Goal: Task Accomplishment & Management: Use online tool/utility

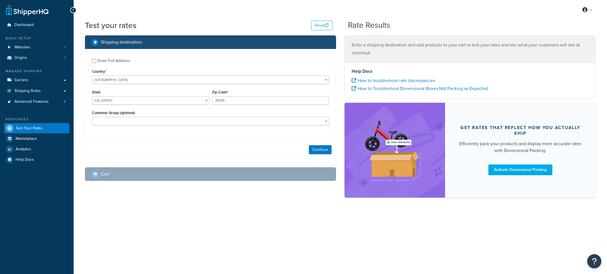
select select "[GEOGRAPHIC_DATA]"
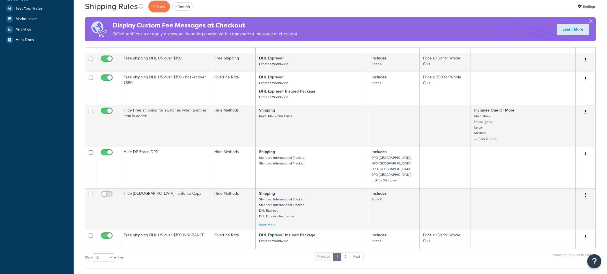
scroll to position [312, 0]
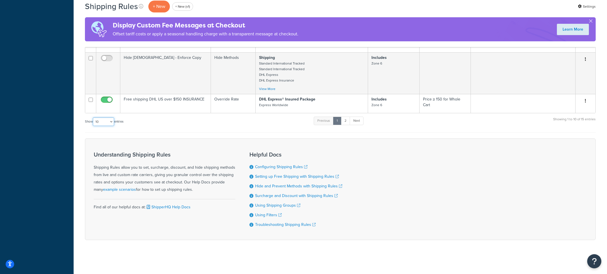
select select "100"
click option "100" at bounding box center [0, 0] width 0 height 0
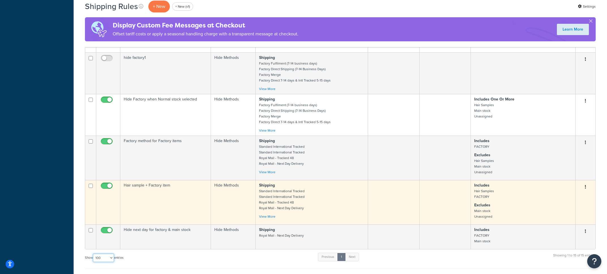
scroll to position [368, 0]
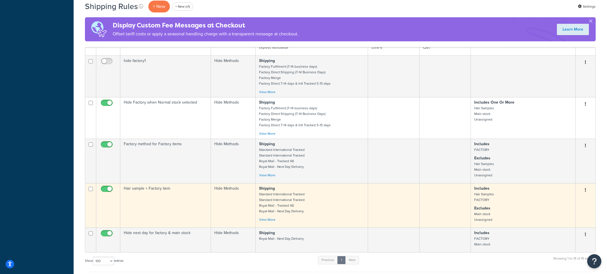
click at [224, 206] on td "Hide Methods" at bounding box center [233, 205] width 45 height 44
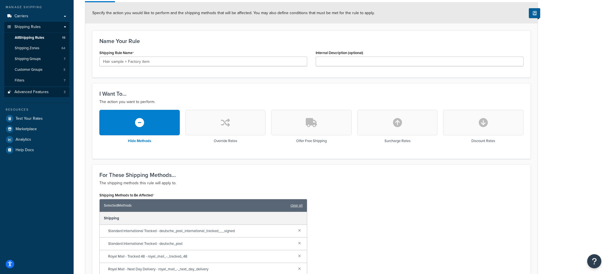
scroll to position [57, 0]
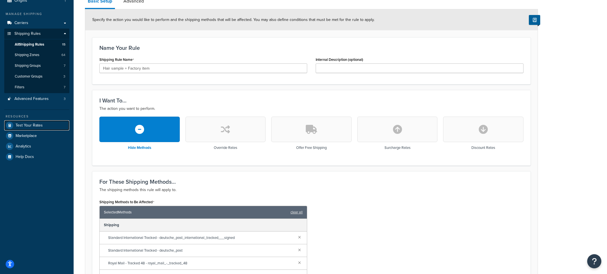
drag, startPoint x: 46, startPoint y: 125, endPoint x: 76, endPoint y: 106, distance: 35.4
click at [46, 125] on link "Test Your Rates" at bounding box center [36, 125] width 65 height 10
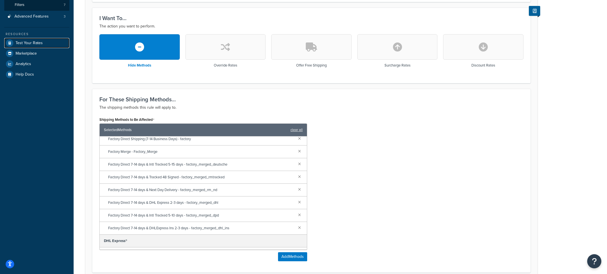
scroll to position [144, 0]
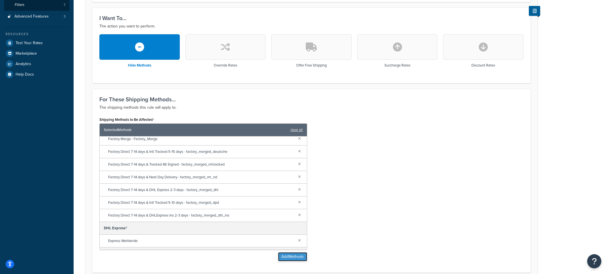
click at [287, 255] on button "Add Methods" at bounding box center [292, 256] width 29 height 9
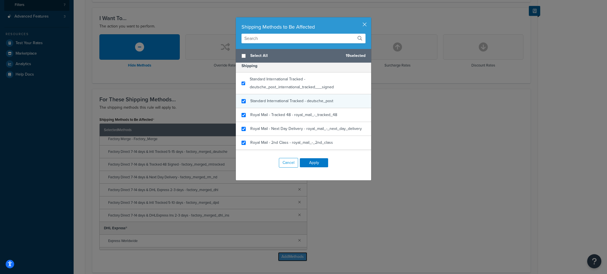
scroll to position [0, 0]
drag, startPoint x: 364, startPoint y: 25, endPoint x: 286, endPoint y: 48, distance: 81.5
click at [370, 19] on button "button" at bounding box center [370, 17] width 1 height 1
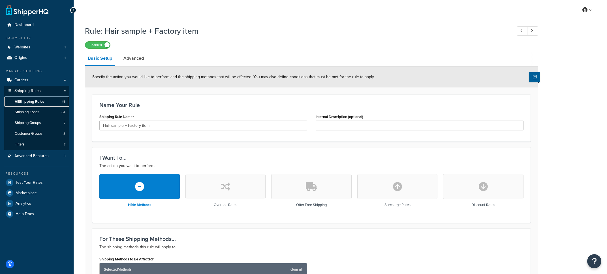
click at [47, 102] on link "All Shipping Rules 15" at bounding box center [36, 102] width 65 height 10
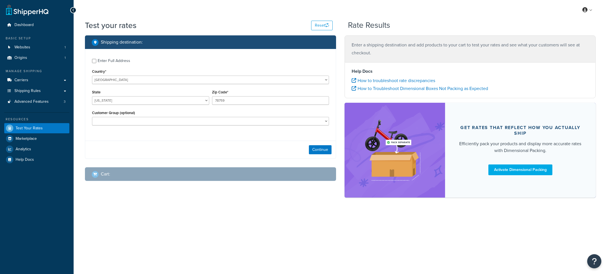
select select "[GEOGRAPHIC_DATA]"
click at [191, 73] on div "Country* United States United Kingdom Afghanistan Åland Islands Albania Algeria…" at bounding box center [210, 76] width 237 height 16
click at [92, 76] on select "United States United Kingdom Afghanistan Åland Islands Albania Algeria American…" at bounding box center [210, 80] width 237 height 8
select select "GB"
click option "United Kingdom" at bounding box center [0, 0] width 0 height 0
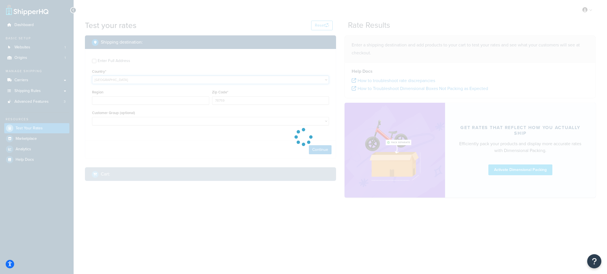
type input "TX"
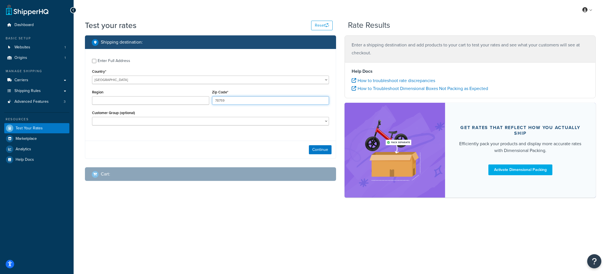
click at [224, 98] on input "78759" at bounding box center [270, 100] width 117 height 8
type input "EN4 9JQ"
click at [326, 153] on button "Continue" at bounding box center [320, 149] width 23 height 9
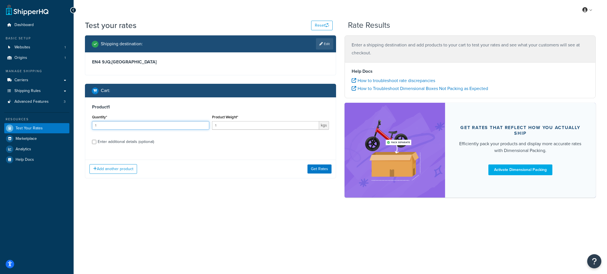
drag, startPoint x: 150, startPoint y: 126, endPoint x: 226, endPoint y: 127, distance: 76.2
click at [152, 126] on input "1" at bounding box center [150, 125] width 117 height 8
click at [241, 126] on input "1" at bounding box center [265, 125] width 107 height 8
click at [150, 141] on div "Enter additional details (optional)" at bounding box center [126, 142] width 56 height 8
click at [96, 141] on input "Enter additional details (optional)" at bounding box center [94, 142] width 4 height 4
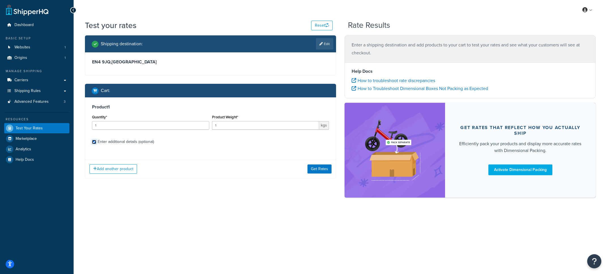
checkbox input "true"
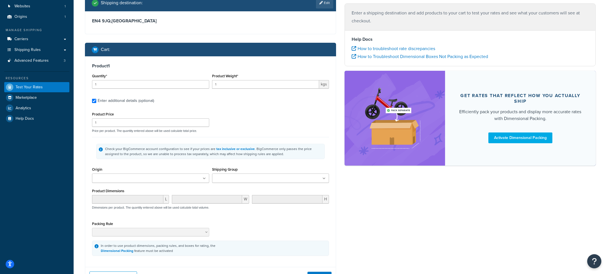
click at [236, 178] on input "Shipping Group" at bounding box center [239, 179] width 50 height 6
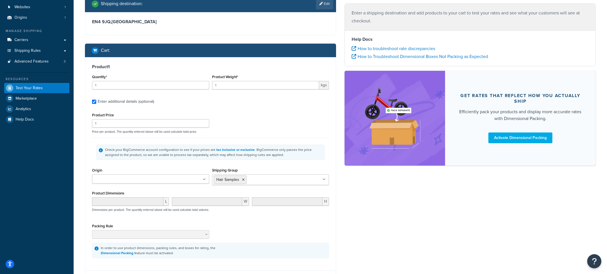
drag, startPoint x: 264, startPoint y: 152, endPoint x: 270, endPoint y: 159, distance: 10.0
click at [264, 152] on div "Check your BigCommerce account configuration to see if your prices are tax incl…" at bounding box center [213, 152] width 217 height 10
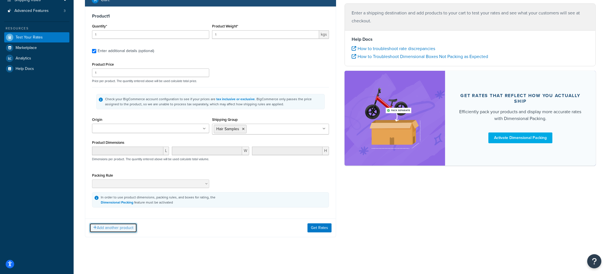
click at [132, 231] on button "Add another product" at bounding box center [114, 228] width 48 height 10
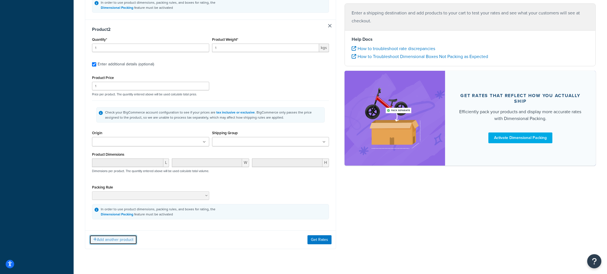
scroll to position [300, 0]
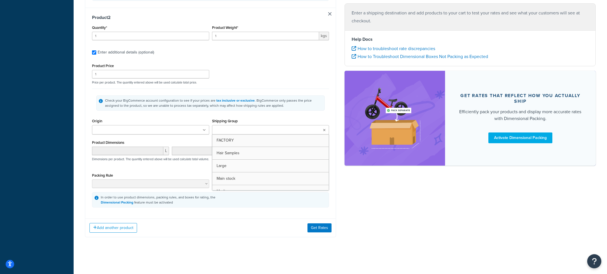
click at [227, 130] on input "Shipping Group" at bounding box center [239, 130] width 50 height 6
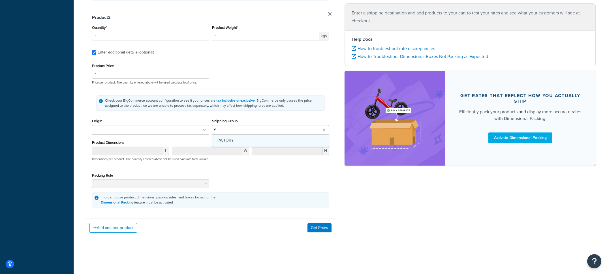
type input "fa"
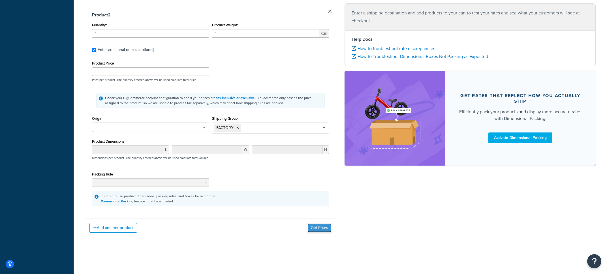
click at [318, 231] on button "Get Rates" at bounding box center [320, 227] width 24 height 9
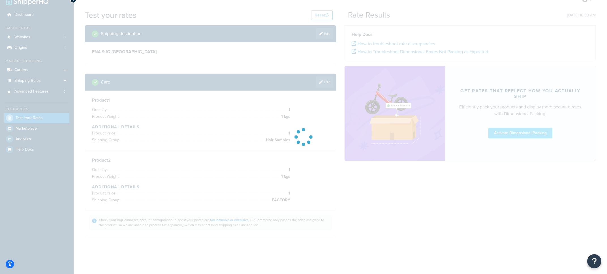
scroll to position [10, 0]
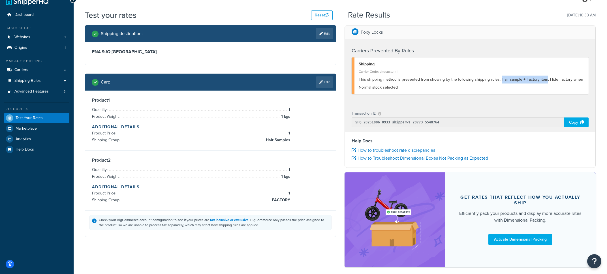
drag, startPoint x: 499, startPoint y: 81, endPoint x: 545, endPoint y: 80, distance: 45.9
click at [545, 80] on span "This shipping method is prevented from showing by the following shipping rules:…" at bounding box center [471, 83] width 225 height 14
copy span "Hair sample + Factory item"
drag, startPoint x: 548, startPoint y: 80, endPoint x: 415, endPoint y: 90, distance: 132.6
click at [414, 90] on div "This shipping method is prevented from showing by the following shipping rules:…" at bounding box center [472, 84] width 226 height 16
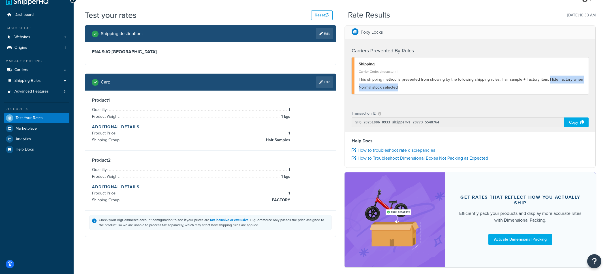
copy span "Hide Factory when Normal stock selected"
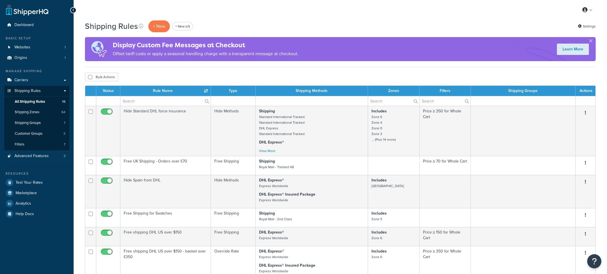
select select "100"
click at [138, 103] on input "text" at bounding box center [165, 101] width 90 height 10
paste input "Hide Factory when Normal stock selected"
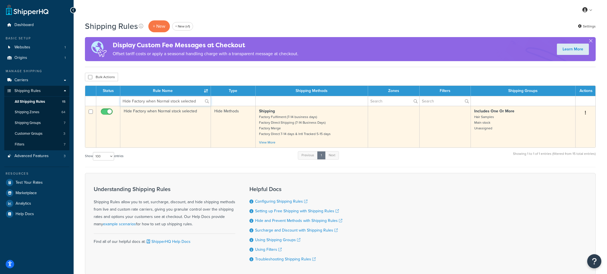
type input "Hide Factory when Normal stock selected"
click at [242, 131] on td "Hide Methods" at bounding box center [233, 127] width 45 height 42
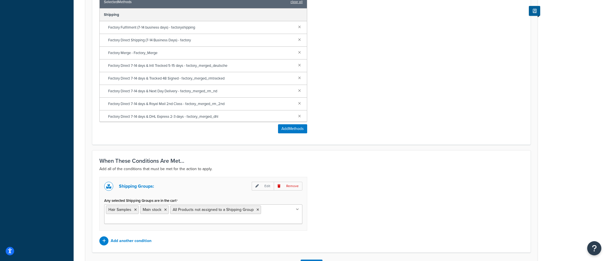
scroll to position [12, 0]
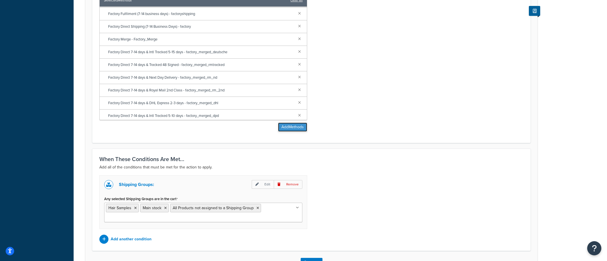
click at [284, 127] on button "Add Methods" at bounding box center [292, 127] width 29 height 9
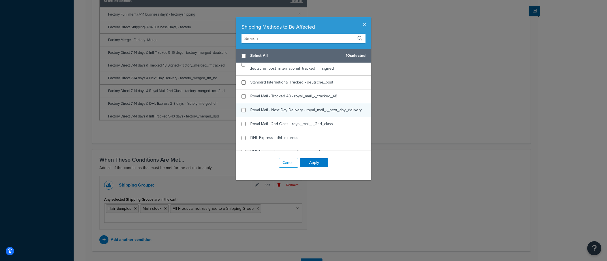
scroll to position [31, 0]
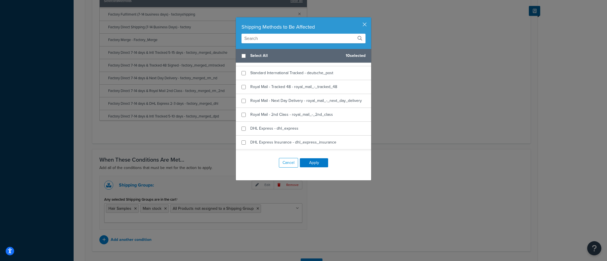
click at [269, 39] on input "text" at bounding box center [304, 39] width 124 height 10
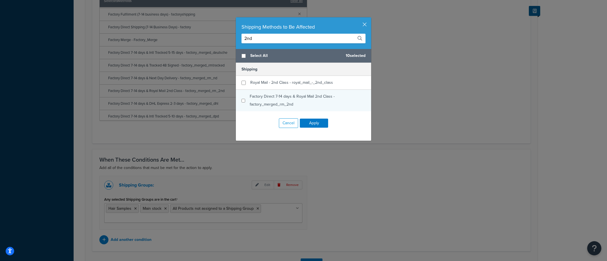
type input "2nd"
checkbox input "false"
click at [290, 106] on span "Factory Direct 7-14 days & Royal Mail 2nd Class - factory_merged_rm_2nd" at bounding box center [292, 100] width 85 height 14
click at [370, 19] on button "button" at bounding box center [370, 17] width 1 height 1
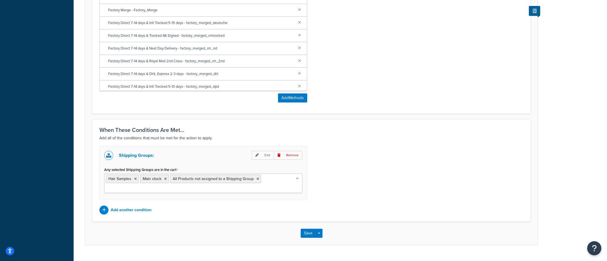
scroll to position [312, 0]
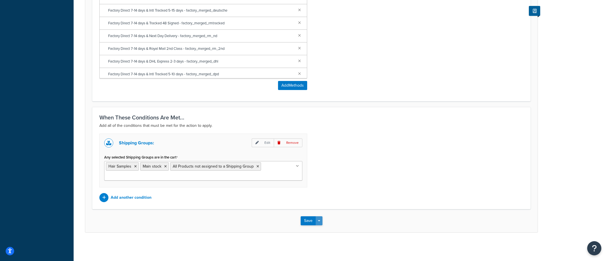
click at [321, 222] on button "Save Dropdown" at bounding box center [319, 220] width 7 height 9
click at [329, 232] on button "Save and Edit" at bounding box center [328, 231] width 55 height 12
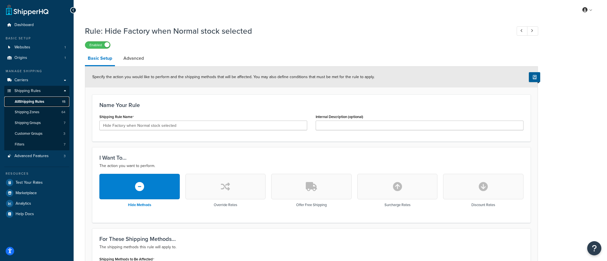
click at [60, 98] on link "All Shipping Rules 15" at bounding box center [36, 102] width 65 height 10
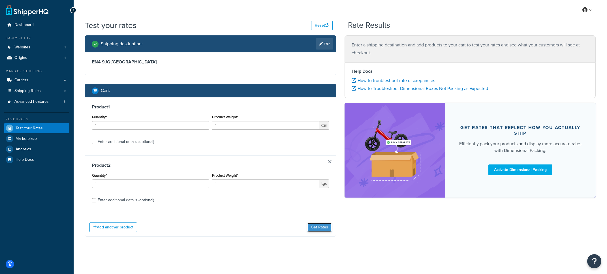
click at [318, 228] on button "Get Rates" at bounding box center [320, 227] width 24 height 9
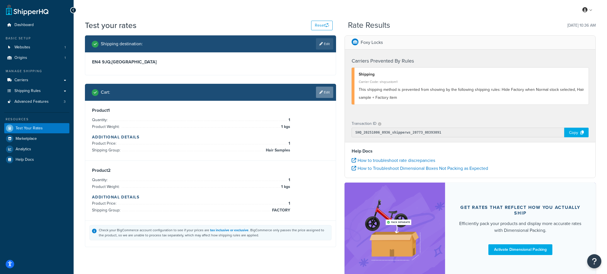
click at [328, 93] on link "Edit" at bounding box center [324, 92] width 17 height 11
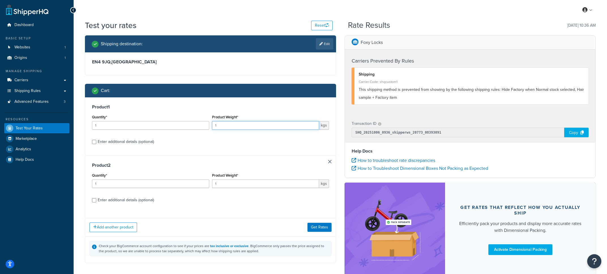
click at [226, 127] on input "1" at bounding box center [265, 125] width 107 height 8
type input "1.5"
click at [330, 230] on button "Get Rates" at bounding box center [320, 227] width 24 height 9
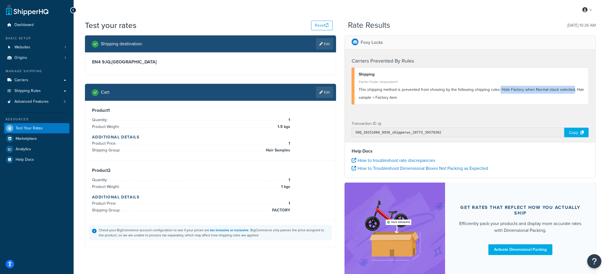
drag, startPoint x: 498, startPoint y: 89, endPoint x: 571, endPoint y: 90, distance: 73.1
click at [571, 90] on span "This shipping method is prevented from showing by the following shipping rules:…" at bounding box center [471, 94] width 225 height 14
copy span "Hide Factory when Normal stock selected"
click at [326, 98] on link "Edit" at bounding box center [324, 92] width 17 height 11
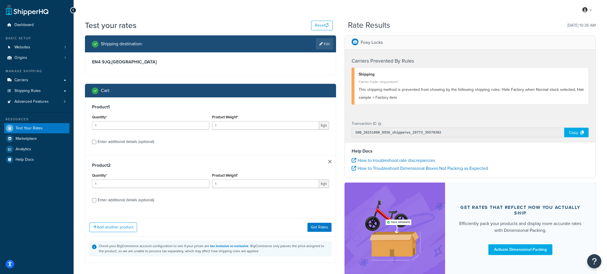
drag, startPoint x: 136, startPoint y: 200, endPoint x: 147, endPoint y: 200, distance: 10.5
click at [136, 200] on div "Enter additional details (optional)" at bounding box center [126, 200] width 56 height 8
click at [96, 200] on input "Enter additional details (optional)" at bounding box center [94, 200] width 4 height 4
checkbox input "true"
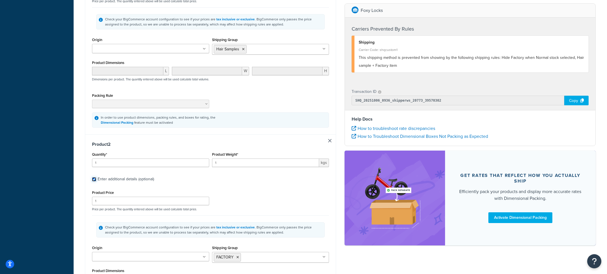
scroll to position [170, 0]
click at [244, 51] on li "Hair Samples" at bounding box center [230, 48] width 33 height 8
click at [244, 49] on icon at bounding box center [243, 47] width 3 height 3
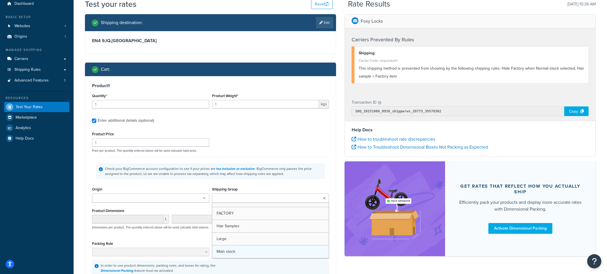
scroll to position [15, 0]
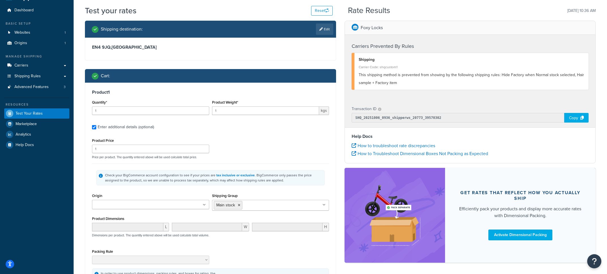
click at [265, 169] on div "Check your BigCommerce account configuration to see if your prices are tax incl…" at bounding box center [210, 177] width 237 height 29
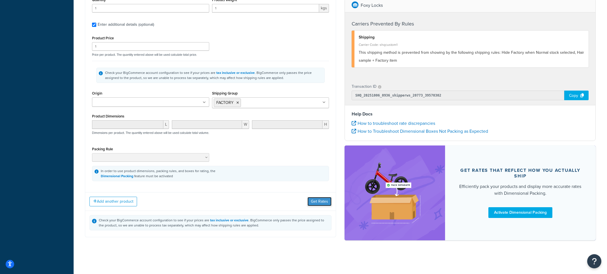
click at [309, 197] on button "Get Rates" at bounding box center [320, 201] width 24 height 9
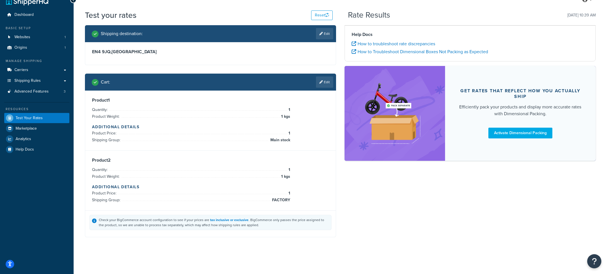
scroll to position [10, 0]
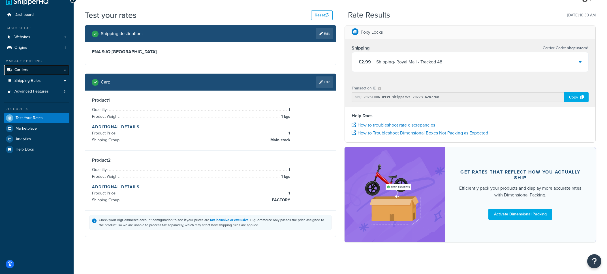
click at [39, 74] on link "Carriers" at bounding box center [36, 70] width 65 height 10
click at [319, 82] on link "Edit" at bounding box center [324, 81] width 17 height 11
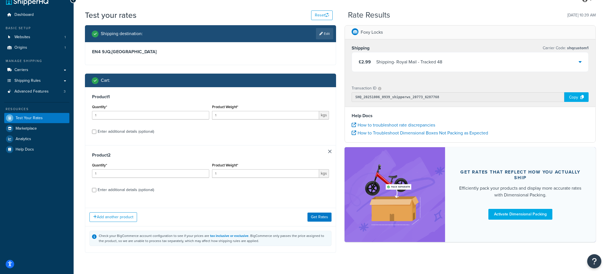
click at [124, 133] on div "Enter additional details (optional)" at bounding box center [126, 132] width 56 height 8
click at [96, 133] on input "Enter additional details (optional)" at bounding box center [94, 132] width 4 height 4
checkbox input "true"
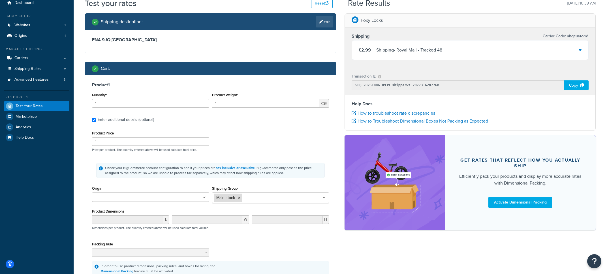
click at [240, 200] on icon at bounding box center [239, 197] width 3 height 3
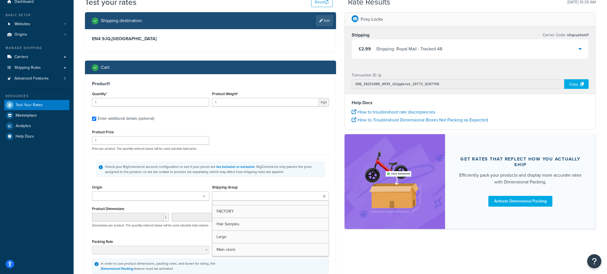
click at [239, 200] on input "Shipping Group" at bounding box center [239, 196] width 50 height 6
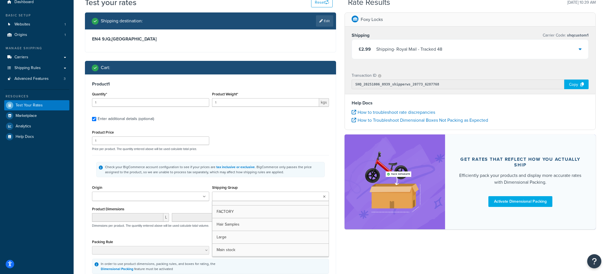
drag, startPoint x: 231, startPoint y: 216, endPoint x: 246, endPoint y: 194, distance: 26.2
drag, startPoint x: 254, startPoint y: 182, endPoint x: 258, endPoint y: 182, distance: 4.0
click at [255, 182] on div "Check your BigCommerce account configuration to see if your prices are tax incl…" at bounding box center [210, 169] width 237 height 29
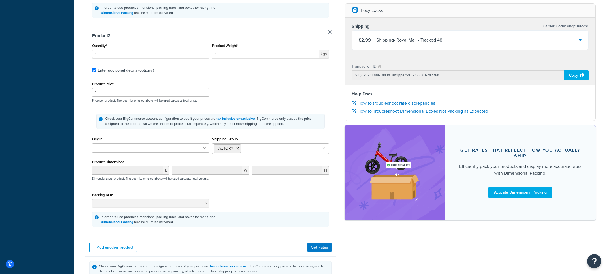
scroll to position [328, 0]
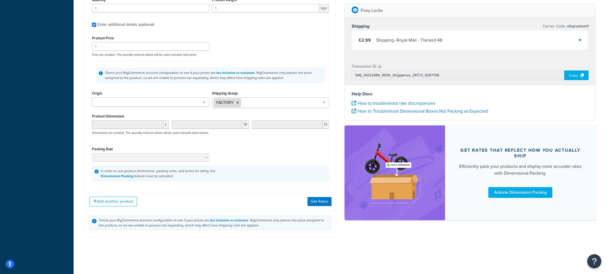
click at [238, 104] on li "FACTORY" at bounding box center [227, 103] width 27 height 8
click at [238, 102] on icon at bounding box center [238, 102] width 3 height 3
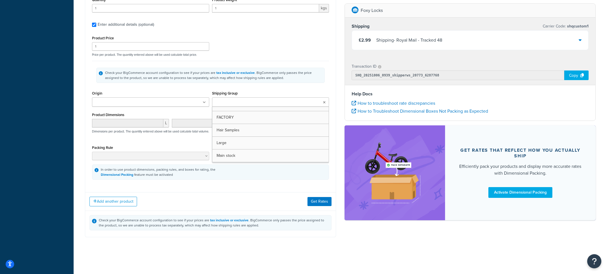
scroll to position [327, 0]
click at [238, 102] on input "Shipping Group" at bounding box center [239, 102] width 50 height 6
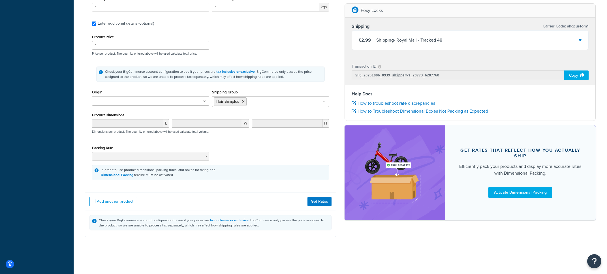
click at [258, 87] on div "Check your BigCommerce account configuration to see if your prices are tax incl…" at bounding box center [210, 74] width 237 height 29
click at [313, 196] on div "Add another product Get Rates" at bounding box center [210, 201] width 251 height 18
click at [314, 198] on button "Get Rates" at bounding box center [320, 201] width 24 height 9
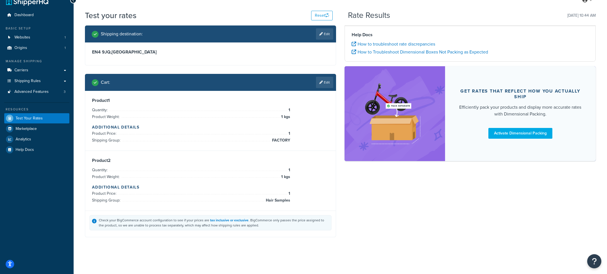
scroll to position [10, 0]
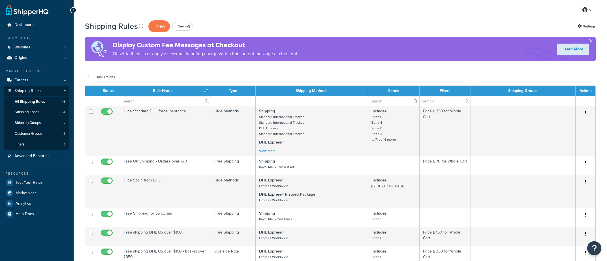
select select "100"
click at [135, 102] on input "text" at bounding box center [165, 101] width 90 height 10
paste input "Hide Factory when Normal stock selected"
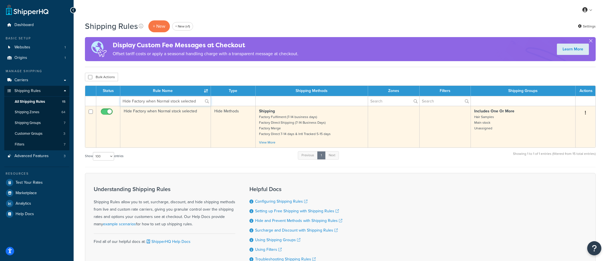
type input "Hide Factory when Normal stock selected"
click at [188, 140] on td "Hide Factory when Normal stock selected" at bounding box center [165, 127] width 91 height 42
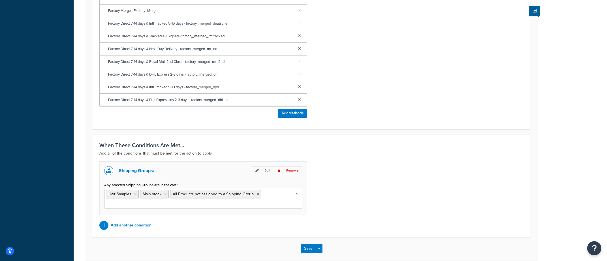
scroll to position [289, 0]
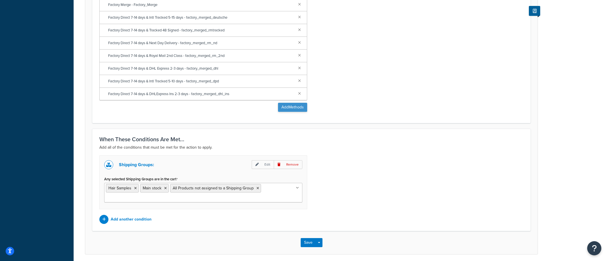
click at [282, 112] on div "Shipping Methods to Be Affected Selected Methods clear all Shipping Factory Ful…" at bounding box center [203, 41] width 216 height 150
click at [284, 108] on button "Add Methods" at bounding box center [292, 107] width 29 height 9
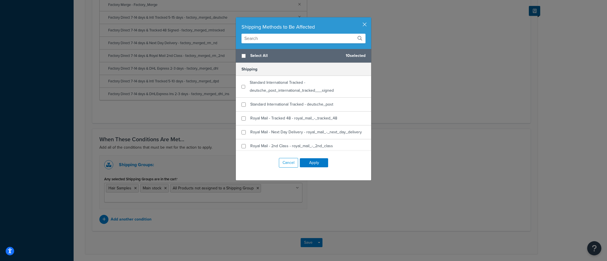
click at [276, 42] on input "text" at bounding box center [304, 39] width 124 height 10
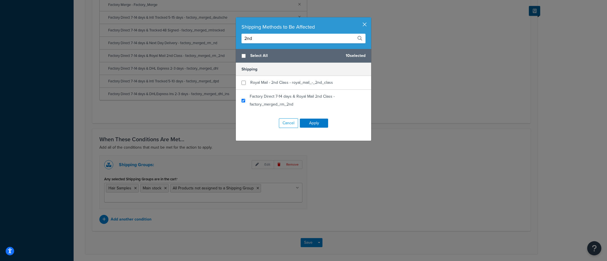
type input "2nd"
click at [370, 19] on button "button" at bounding box center [370, 17] width 1 height 1
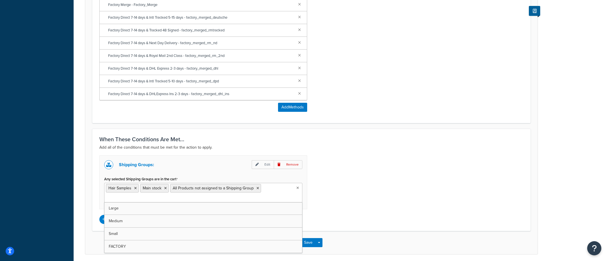
click at [211, 196] on ul "Hair Samples Main stock All Products not assigned to a Shipping Group" at bounding box center [203, 193] width 198 height 20
click at [359, 196] on div "Shipping Groups: Edit Remove Any selected Shipping Groups are in the cart Hair …" at bounding box center [311, 189] width 433 height 69
click at [261, 197] on ul "Hair Samples Main stock All Products not assigned to a Shipping Group" at bounding box center [203, 193] width 198 height 20
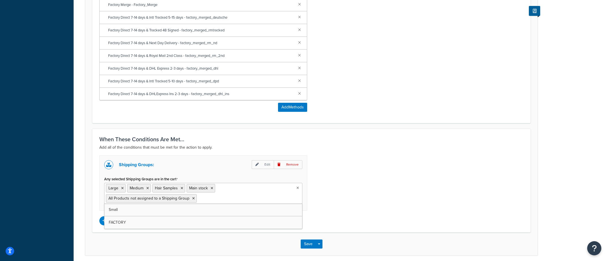
click at [377, 203] on div "Shipping Groups: Edit Remove Any selected Shipping Groups are in the cart Large…" at bounding box center [311, 190] width 433 height 70
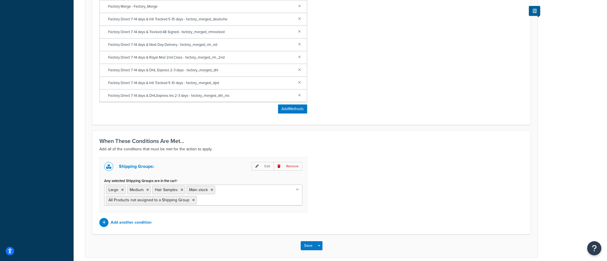
scroll to position [286, 0]
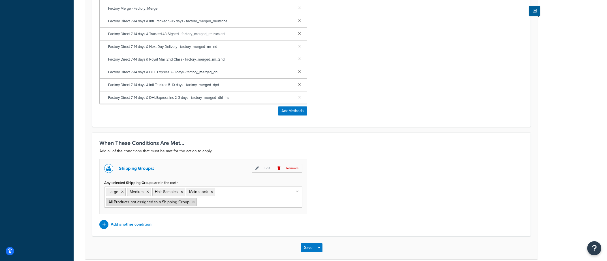
click at [193, 203] on icon at bounding box center [193, 202] width 3 height 3
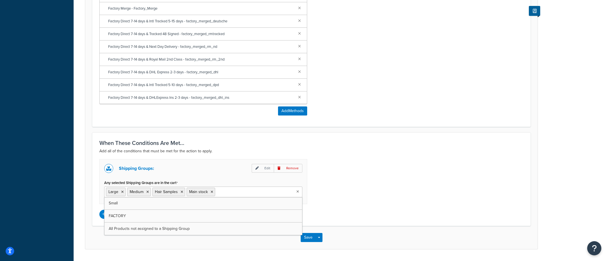
click at [342, 195] on div "Shipping Groups: Edit Remove Any selected Shipping Groups are in the cart Large…" at bounding box center [311, 189] width 433 height 60
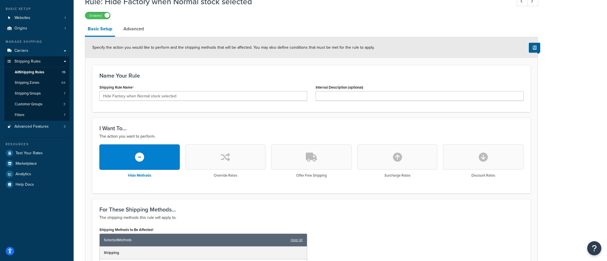
scroll to position [0, 0]
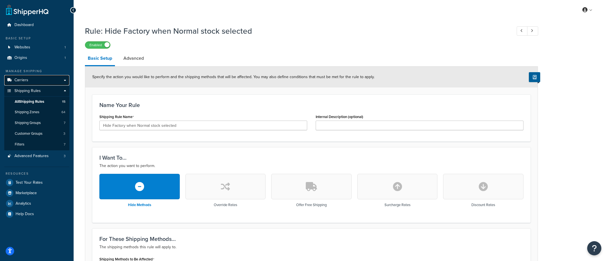
drag, startPoint x: 52, startPoint y: 82, endPoint x: 56, endPoint y: 81, distance: 4.7
click at [52, 82] on link "Carriers" at bounding box center [36, 80] width 65 height 10
click at [48, 102] on link "All Shipping Rules 15" at bounding box center [36, 102] width 65 height 10
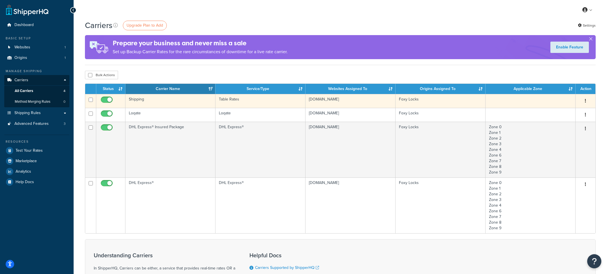
click at [160, 101] on td "Shipping" at bounding box center [170, 101] width 90 height 14
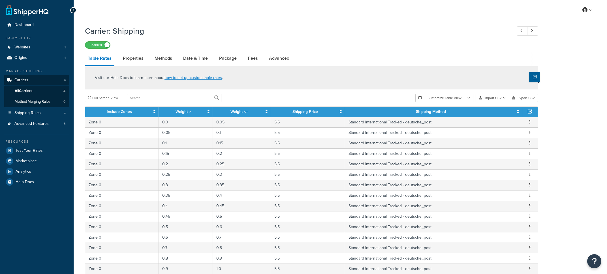
select select "25"
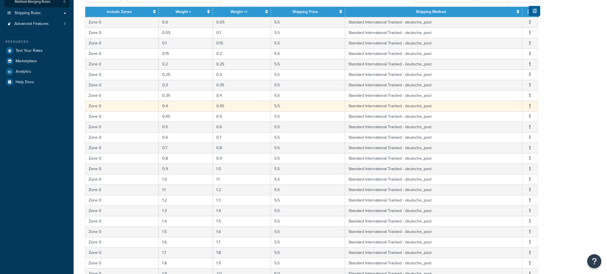
scroll to position [186, 0]
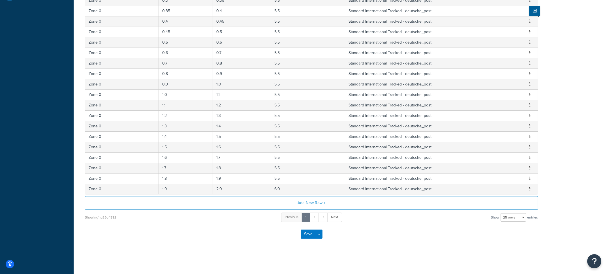
drag, startPoint x: 124, startPoint y: 218, endPoint x: 113, endPoint y: 218, distance: 10.8
click at [113, 218] on div "Showing 1 to 25 of 1892 Previous 1 2 3 Next Show 10 rows 15 rows 25 rows 50 row…" at bounding box center [311, 217] width 453 height 10
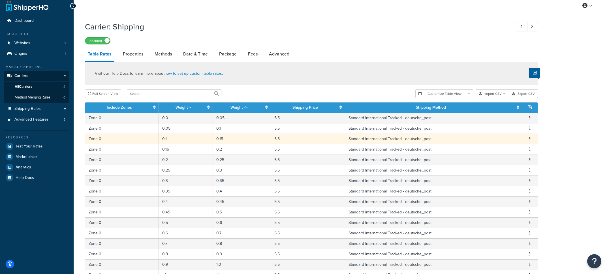
scroll to position [0, 0]
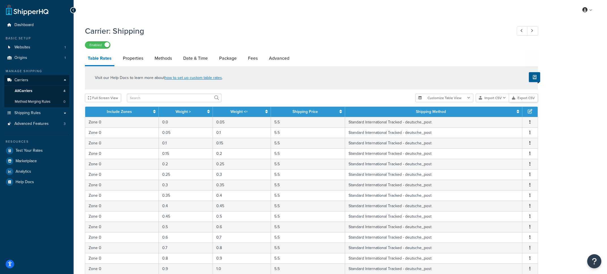
click at [525, 97] on button "Export CSV" at bounding box center [523, 98] width 29 height 8
click at [269, 82] on div "Visit our Help Docs to learn more about how to set up custom table rates ." at bounding box center [311, 77] width 453 height 23
click at [33, 114] on span "Shipping Rules" at bounding box center [27, 113] width 26 height 5
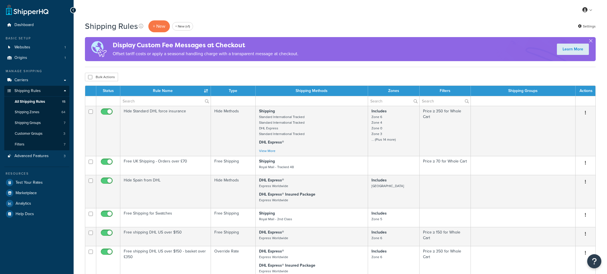
select select "100"
click at [50, 124] on link "Shipping Groups 7" at bounding box center [36, 123] width 65 height 10
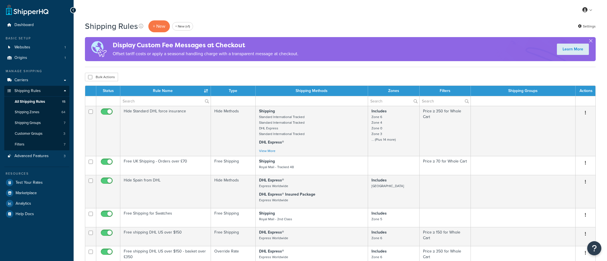
select select "100"
click at [159, 27] on p "+ New" at bounding box center [159, 26] width 22 height 12
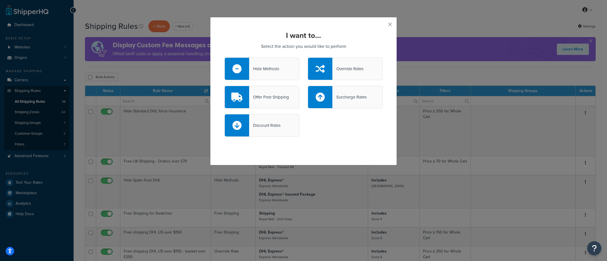
click at [271, 70] on div "Hide Methods" at bounding box center [264, 69] width 30 height 8
click at [0, 0] on input "Hide Methods" at bounding box center [0, 0] width 0 height 0
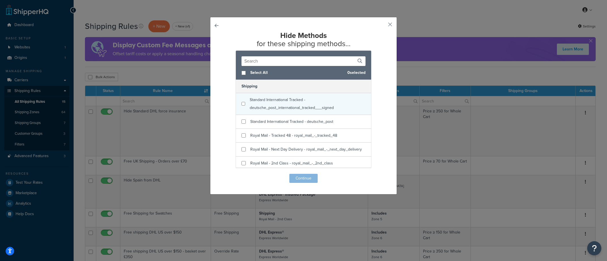
scroll to position [0, 0]
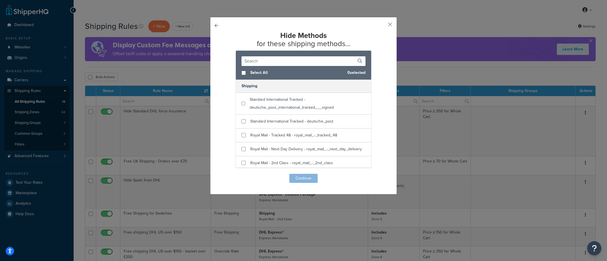
click at [263, 65] on input "text" at bounding box center [304, 61] width 124 height 10
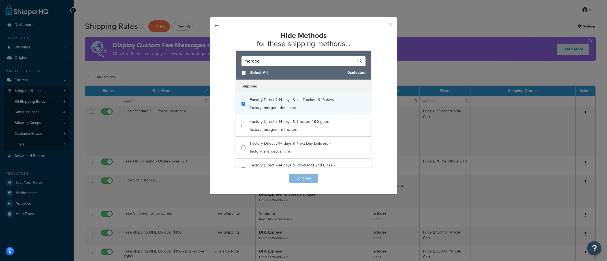
type input "merged"
checkbox input "true"
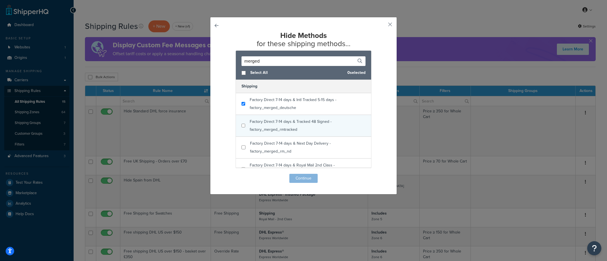
drag, startPoint x: 293, startPoint y: 106, endPoint x: 296, endPoint y: 129, distance: 23.2
click at [293, 106] on span "Factory Direct 7-14 days & Intl Tracked 5-15 days - factory_merged_deutsche" at bounding box center [293, 104] width 87 height 14
checkbox input "true"
click at [298, 130] on div "Factory Direct 7-14 days & Tracked 48 Signed - factory_merged_rmtracked" at bounding box center [308, 126] width 116 height 16
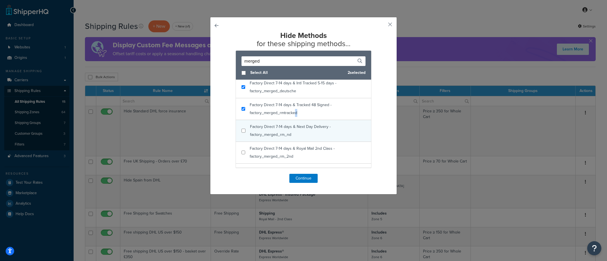
scroll to position [34, 0]
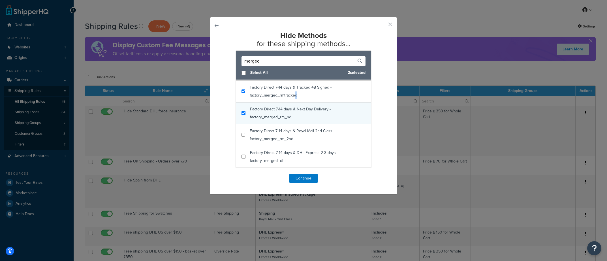
checkbox input "true"
drag, startPoint x: 303, startPoint y: 118, endPoint x: 303, endPoint y: 123, distance: 5.4
click at [303, 119] on div "Factory Direct 7-14 days & Next Day Delivery - factory_merged_rm_nd" at bounding box center [308, 113] width 116 height 16
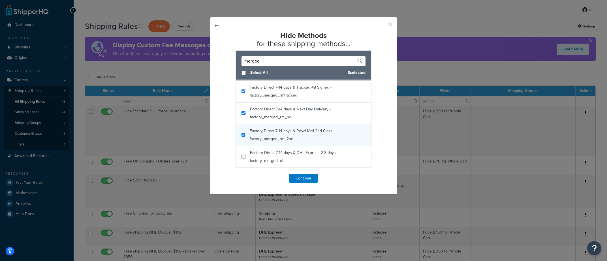
checkbox input "true"
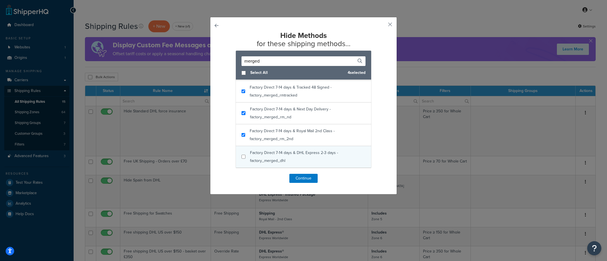
drag, startPoint x: 304, startPoint y: 135, endPoint x: 309, endPoint y: 150, distance: 15.9
click at [304, 135] on div "Factory Direct 7-14 days & Royal Mail 2nd Class - factory_merged_rm_2nd" at bounding box center [308, 135] width 116 height 16
checkbox input "true"
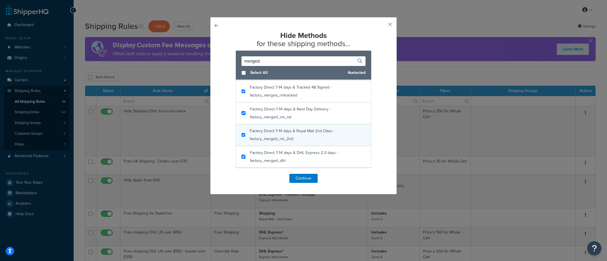
drag, startPoint x: 310, startPoint y: 153, endPoint x: 322, endPoint y: 144, distance: 15.0
click at [311, 153] on span "Factory Direct 7-14 days & DHL Express 2-3 days - factory_merged_dhl" at bounding box center [294, 157] width 88 height 14
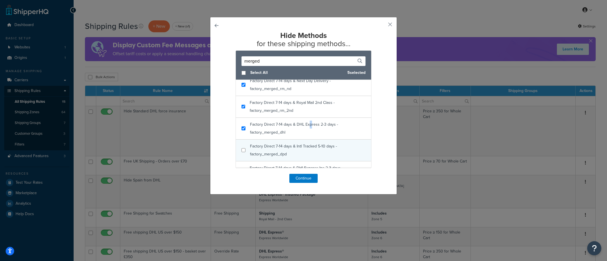
scroll to position [78, 0]
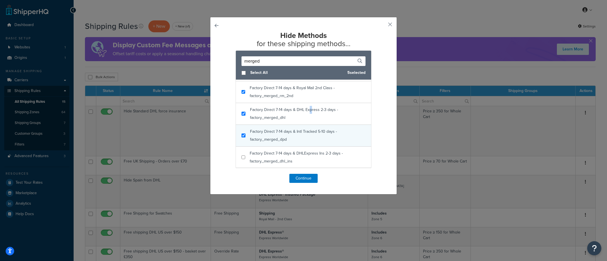
checkbox input "true"
click at [314, 138] on div "Factory Direct 7-14 days & Intl Tracked 5-10 days - factory_merged_dpd" at bounding box center [308, 136] width 116 height 16
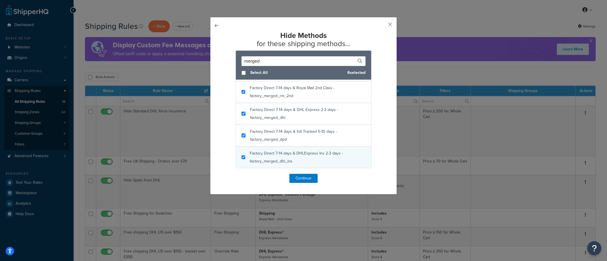
checkbox input "true"
click at [314, 159] on div "Factory Direct 7-14 days & DHLExpress Ins 2-3 days - factory_merged_dhl_ins" at bounding box center [308, 158] width 116 height 16
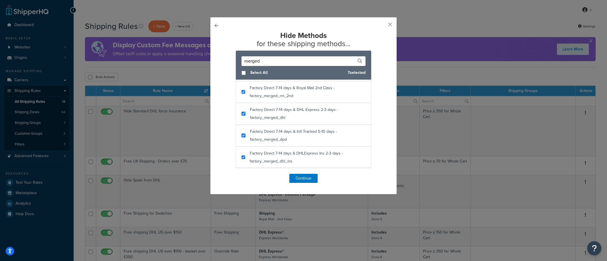
click at [268, 63] on input "merged" at bounding box center [304, 61] width 124 height 10
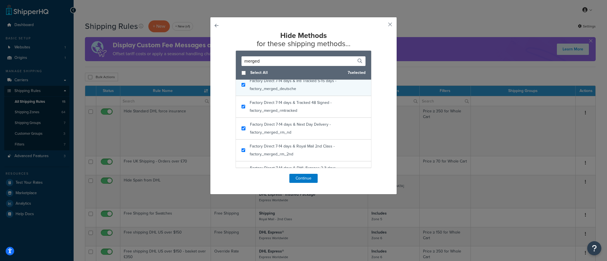
scroll to position [0, 0]
click at [274, 61] on input "merged" at bounding box center [304, 61] width 124 height 10
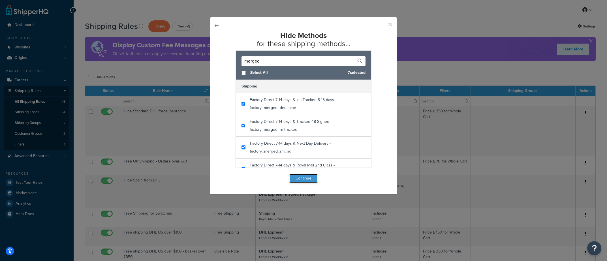
click at [301, 181] on button "Continue" at bounding box center [303, 178] width 28 height 9
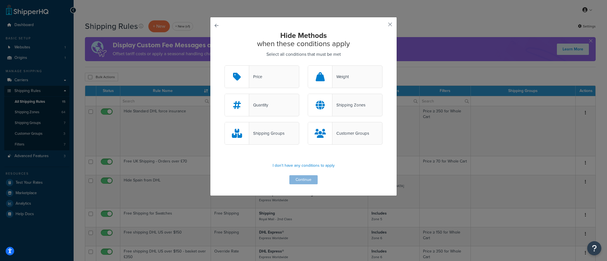
click at [269, 133] on div "Shipping Groups" at bounding box center [266, 133] width 35 height 8
click at [0, 0] on input "Shipping Groups" at bounding box center [0, 0] width 0 height 0
click at [299, 179] on button "Continue" at bounding box center [303, 179] width 28 height 9
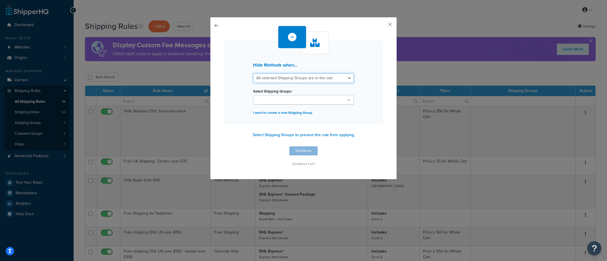
select select "any"
click option "Any selected Shipping Groups are in the cart" at bounding box center [0, 0] width 0 height 0
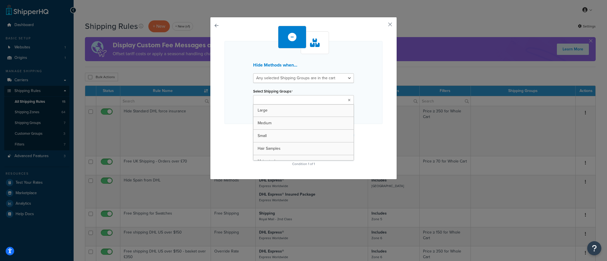
click at [284, 101] on input "Select Shipping Groups" at bounding box center [280, 100] width 50 height 6
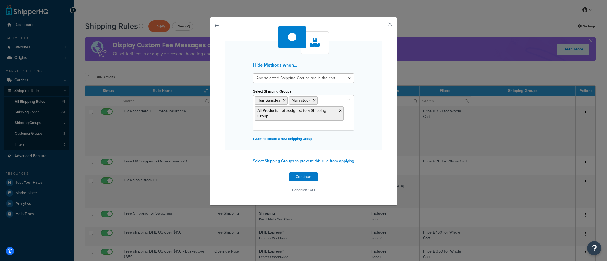
click at [219, 159] on div "Hide Methods when... All selected Shipping Groups are in the cart Any selected …" at bounding box center [303, 111] width 187 height 189
click at [306, 177] on button "Continue" at bounding box center [303, 176] width 28 height 9
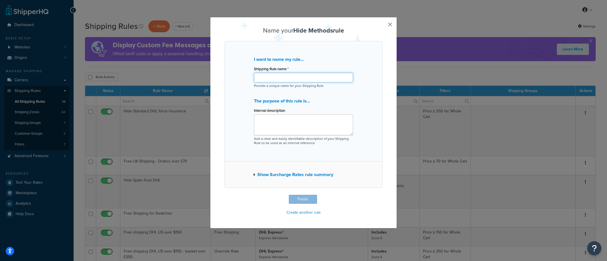
click at [278, 81] on input "Shipping Rule name *" at bounding box center [303, 78] width 99 height 10
type input "Hide Merged unless FACTORY present"
click at [312, 198] on button "Finish" at bounding box center [303, 199] width 28 height 9
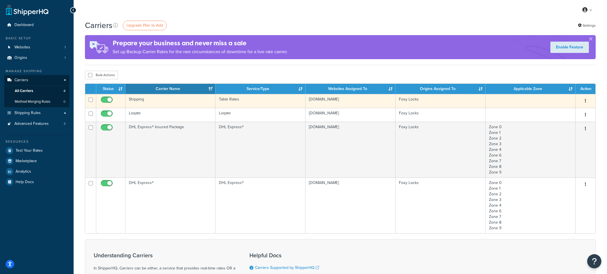
click at [157, 106] on td "Shipping" at bounding box center [170, 101] width 90 height 14
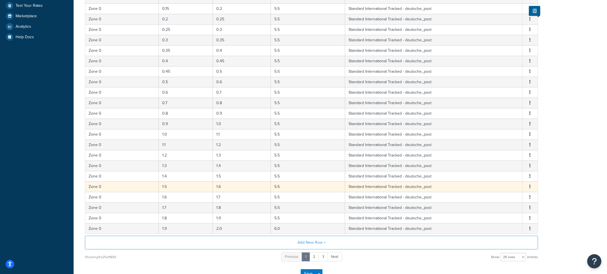
scroll to position [186, 0]
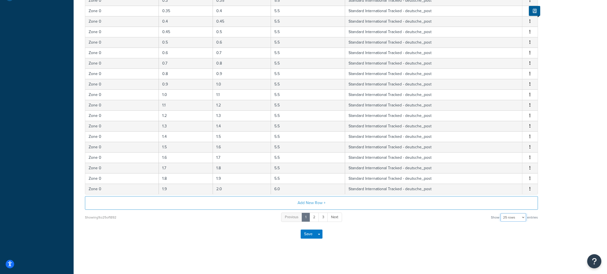
select select "1000"
click option "1000 rows" at bounding box center [0, 0] width 0 height 0
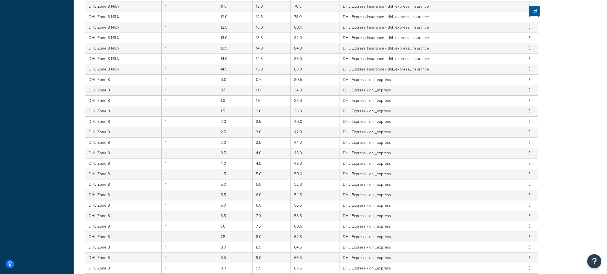
scroll to position [10436, 0]
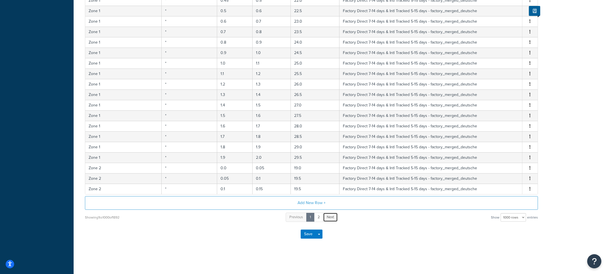
click at [326, 217] on link "Next" at bounding box center [330, 217] width 15 height 9
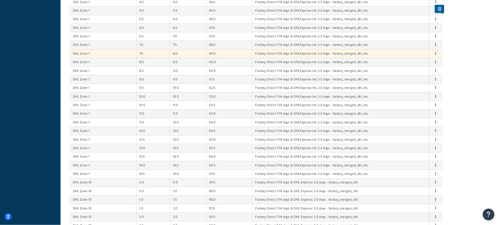
scroll to position [6310, 0]
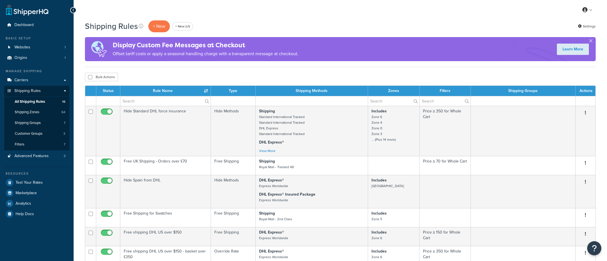
select select "100"
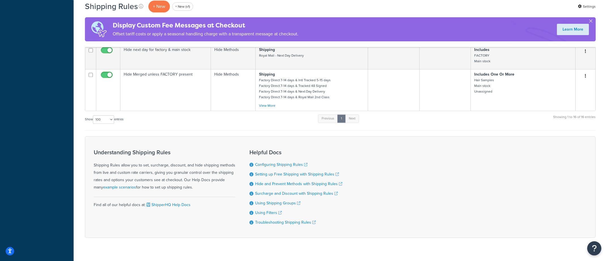
scroll to position [548, 0]
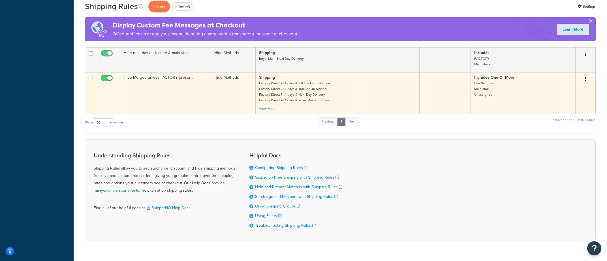
click at [106, 80] on input "checkbox" at bounding box center [108, 79] width 16 height 7
checkbox input "false"
click at [207, 104] on td "Hide Merged unless FACTORY present" at bounding box center [165, 93] width 91 height 42
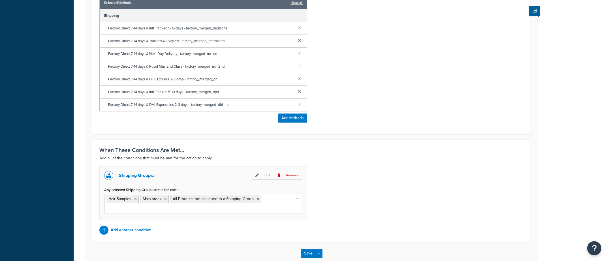
scroll to position [267, 0]
click at [128, 232] on p "Add another condition" at bounding box center [131, 230] width 41 height 8
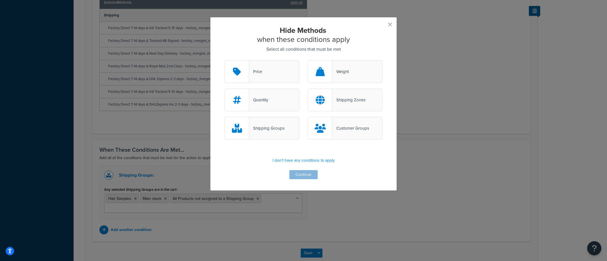
click at [290, 125] on div "Shipping Groups" at bounding box center [262, 128] width 75 height 23
click at [0, 0] on input "Shipping Groups" at bounding box center [0, 0] width 0 height 0
click at [299, 176] on button "Continue" at bounding box center [303, 174] width 28 height 9
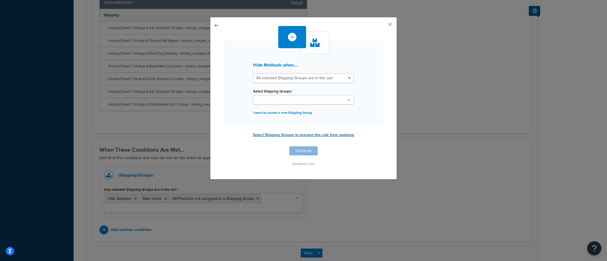
click at [321, 137] on button "Select Shipping Groups to prevent this rule from applying" at bounding box center [303, 135] width 105 height 8
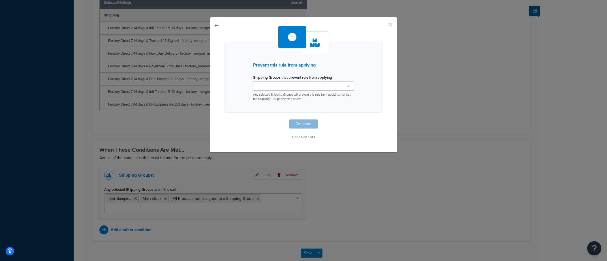
click at [284, 87] on input "Shipping Groups that prevent rule from applying" at bounding box center [280, 86] width 50 height 6
type input "fac"
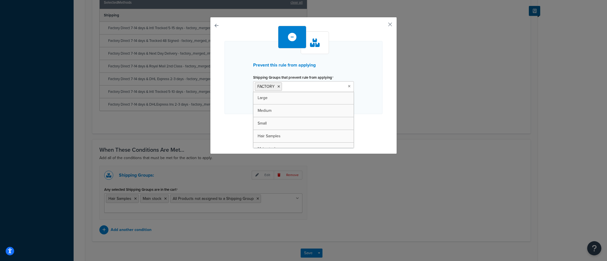
click at [368, 132] on div "Prevent this rule from applying Shipping Groups that prevent rule from applying…" at bounding box center [304, 84] width 158 height 117
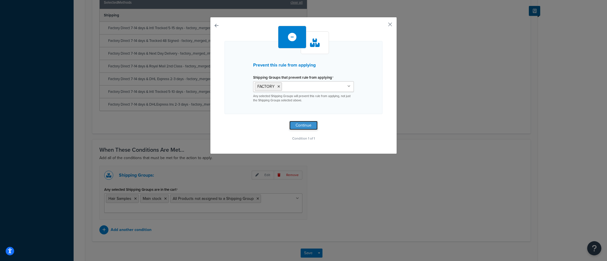
click at [308, 127] on button "Continue" at bounding box center [303, 125] width 28 height 9
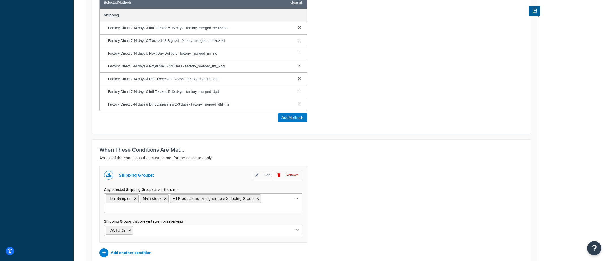
scroll to position [323, 0]
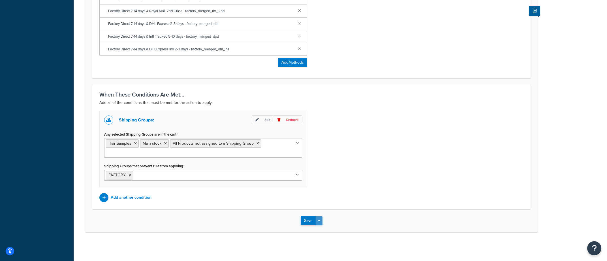
click at [322, 223] on button "Save Dropdown" at bounding box center [319, 220] width 7 height 9
click at [321, 228] on button "Save and Edit" at bounding box center [328, 231] width 55 height 12
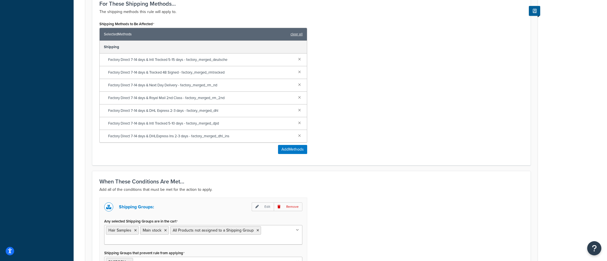
scroll to position [0, 0]
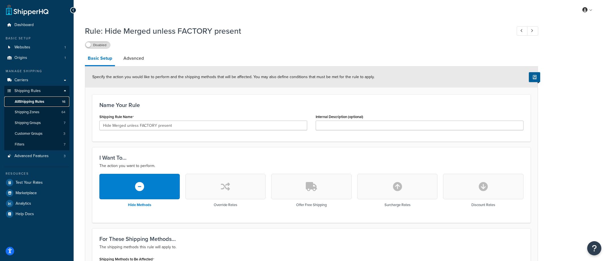
click at [57, 101] on link "All Shipping Rules 16" at bounding box center [36, 102] width 65 height 10
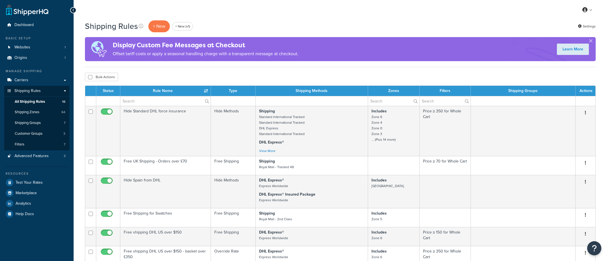
select select "100"
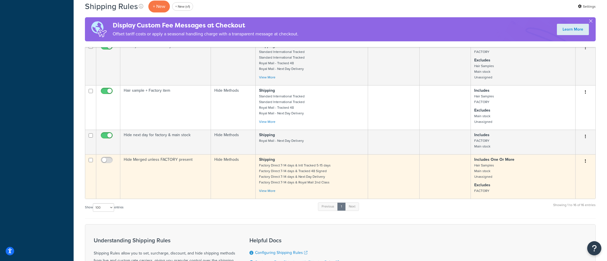
scroll to position [466, 0]
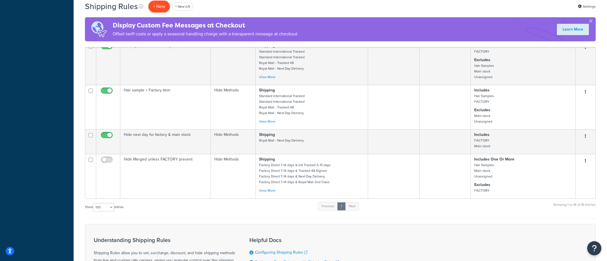
click at [155, 12] on p "+ New" at bounding box center [159, 7] width 22 height 12
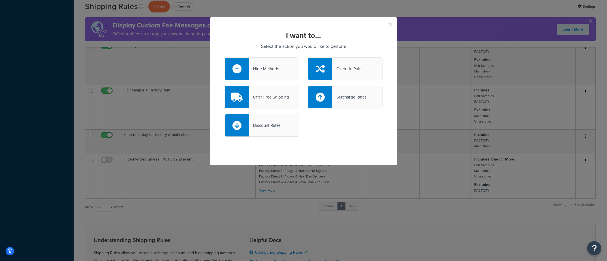
click at [387, 25] on div "I want to... Select the action you would like to perform Hide Methods Override …" at bounding box center [303, 91] width 187 height 148
click at [383, 26] on button "button" at bounding box center [381, 26] width 1 height 1
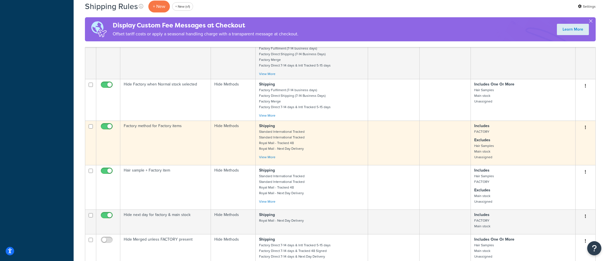
scroll to position [387, 0]
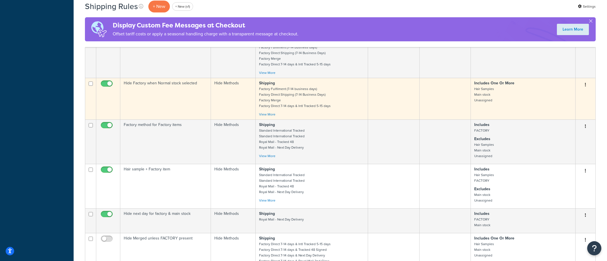
click at [267, 106] on small "Factory Fulfilment (7-14 business days) Factory Direct Shipping (7-14 Business …" at bounding box center [295, 97] width 72 height 22
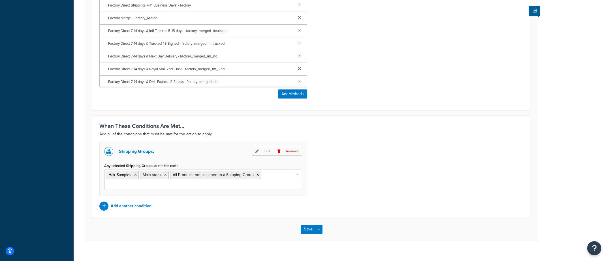
scroll to position [312, 0]
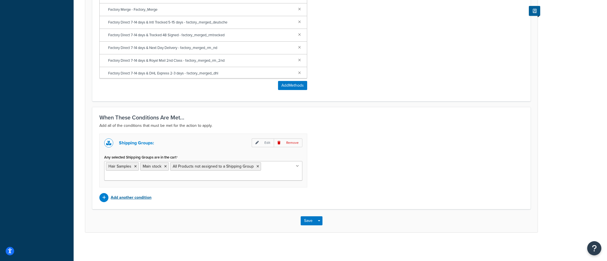
click at [123, 198] on p "Add another condition" at bounding box center [131, 198] width 41 height 8
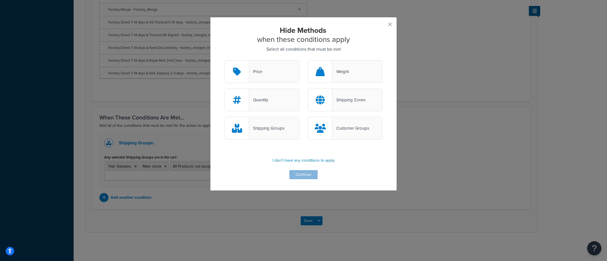
click at [280, 133] on div "Shipping Groups" at bounding box center [262, 128] width 75 height 23
click at [0, 0] on input "Shipping Groups" at bounding box center [0, 0] width 0 height 0
click at [306, 175] on button "Continue" at bounding box center [303, 174] width 28 height 9
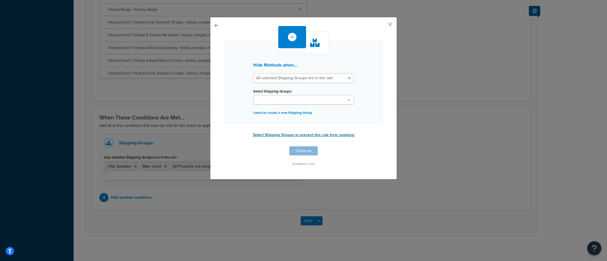
click at [304, 132] on button "Select Shipping Groups to prevent this rule from applying" at bounding box center [303, 135] width 105 height 8
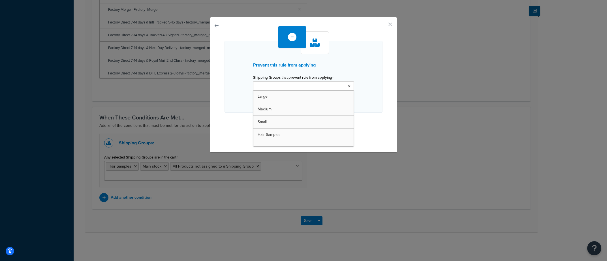
click at [280, 89] on input "Shipping Groups that prevent rule from applying" at bounding box center [280, 86] width 50 height 6
type input "fac"
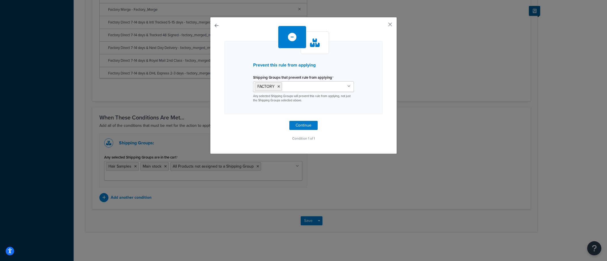
drag, startPoint x: 378, startPoint y: 116, endPoint x: 334, endPoint y: 131, distance: 47.2
click at [377, 117] on div "Prevent this rule from applying Shipping Groups that prevent rule from applying…" at bounding box center [304, 84] width 158 height 117
click at [299, 125] on button "Continue" at bounding box center [303, 125] width 28 height 9
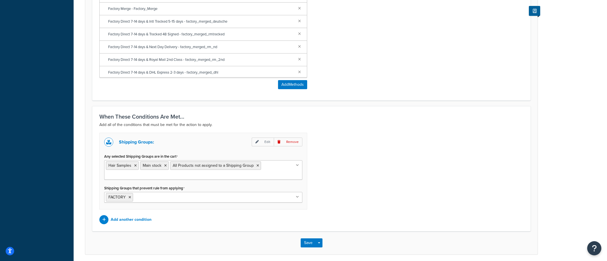
scroll to position [335, 0]
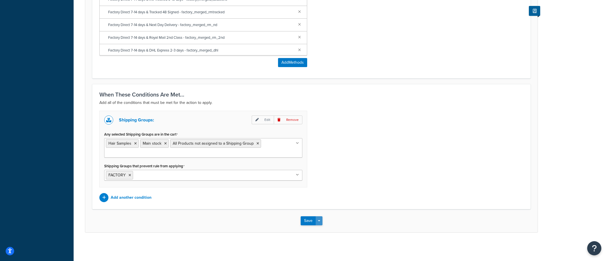
click at [320, 222] on button "Save Dropdown" at bounding box center [319, 220] width 7 height 9
click at [319, 228] on button "Save and Edit" at bounding box center [328, 231] width 55 height 12
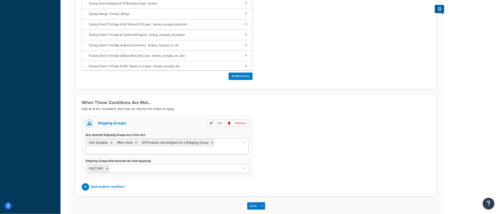
scroll to position [0, 0]
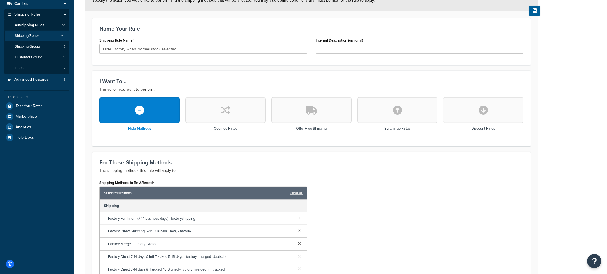
scroll to position [68, 0]
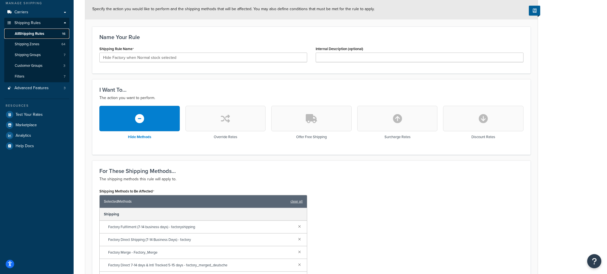
click at [52, 34] on link "All Shipping Rules 16" at bounding box center [36, 34] width 65 height 10
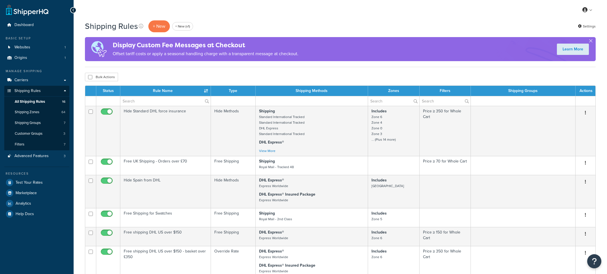
select select "100"
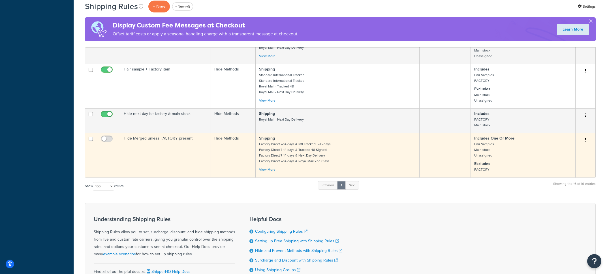
scroll to position [482, 0]
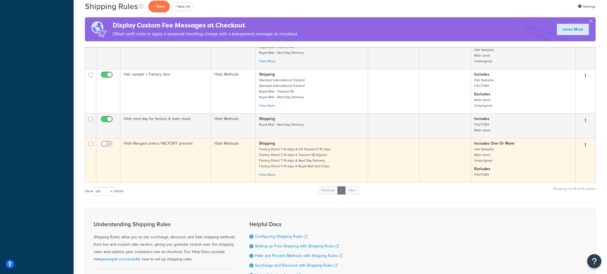
click at [588, 148] on button "button" at bounding box center [586, 145] width 8 height 9
drag, startPoint x: 569, startPoint y: 180, endPoint x: 349, endPoint y: 147, distance: 222.5
click at [568, 179] on link "Delete" at bounding box center [567, 179] width 45 height 12
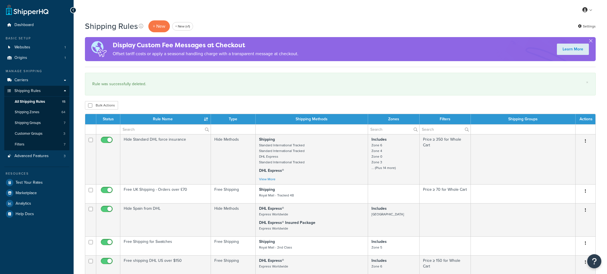
select select "100"
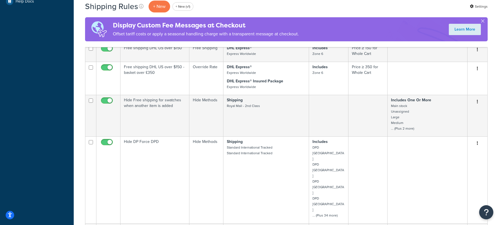
scroll to position [210, 0]
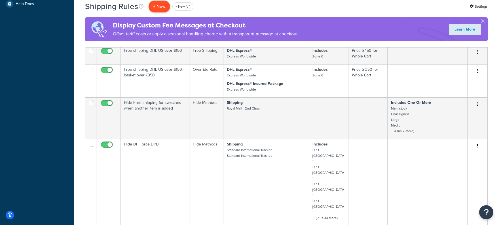
click at [163, 10] on p "+ New" at bounding box center [159, 7] width 22 height 12
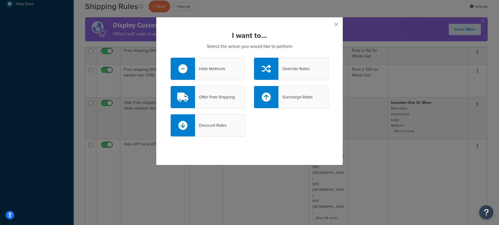
click at [212, 74] on div "Hide Methods" at bounding box center [207, 68] width 75 height 23
click at [0, 0] on input "Hide Methods" at bounding box center [0, 0] width 0 height 0
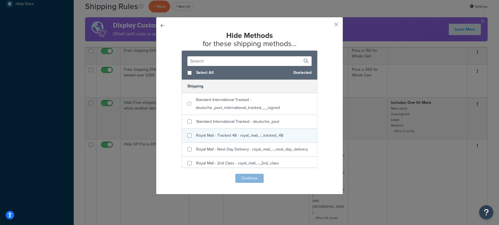
checkbox input "true"
click at [247, 138] on span "Royal Mail - Tracked 48 - royal_mail_-_tracked_48" at bounding box center [239, 136] width 87 height 6
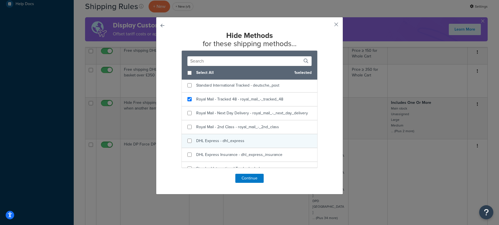
scroll to position [37, 0]
click at [219, 64] on input "text" at bounding box center [249, 61] width 124 height 10
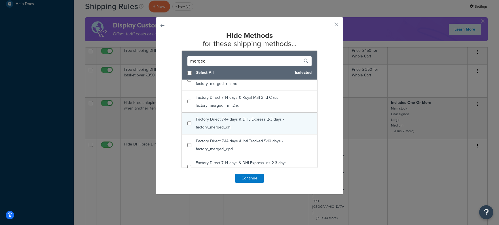
scroll to position [68, 0]
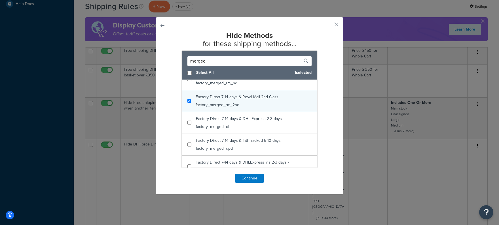
type input "merged"
checkbox input "true"
click at [242, 102] on div "Factory Direct 7-14 days & Royal Mail 2nd Class - factory_merged_rm_2nd" at bounding box center [253, 101] width 116 height 16
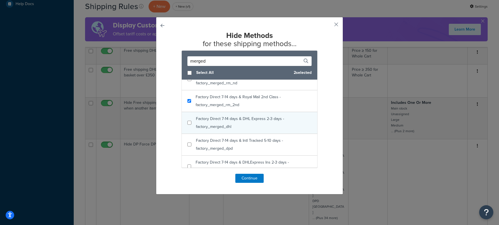
scroll to position [0, 0]
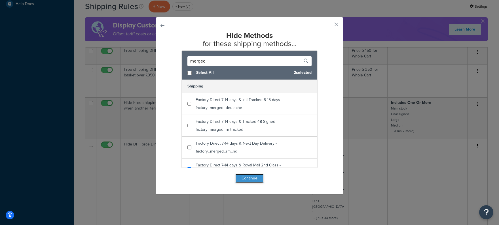
click at [250, 179] on button "Continue" at bounding box center [249, 178] width 28 height 9
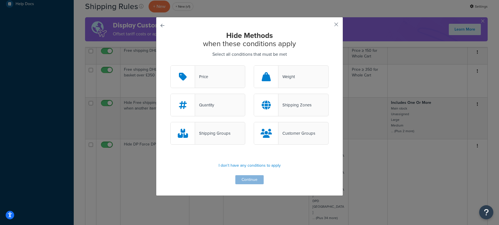
drag, startPoint x: 222, startPoint y: 137, endPoint x: 259, endPoint y: 168, distance: 48.5
click at [222, 137] on div "Shipping Groups" at bounding box center [212, 133] width 35 height 8
click at [0, 0] on input "Shipping Groups" at bounding box center [0, 0] width 0 height 0
click at [257, 179] on button "Continue" at bounding box center [249, 179] width 28 height 9
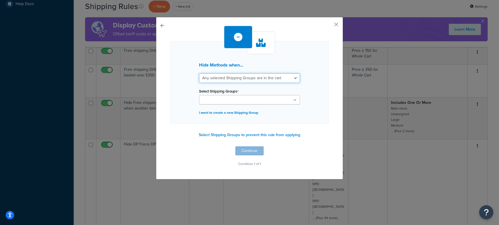
click option "Any selected Shipping Groups are in the cart" at bounding box center [0, 0] width 0 height 0
select select "all"
click option "All selected Shipping Groups are in the cart" at bounding box center [0, 0] width 0 height 0
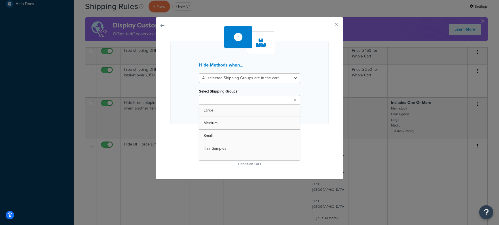
click at [227, 102] on input "Select Shipping Groups" at bounding box center [226, 100] width 50 height 6
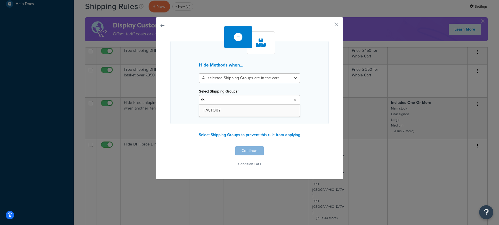
type input "fac"
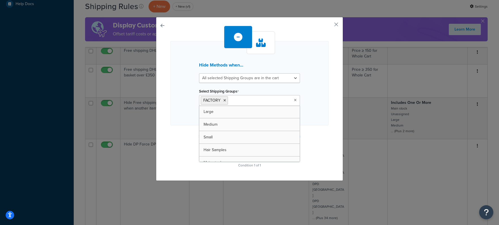
click at [242, 99] on input "Select Shipping Groups" at bounding box center [254, 100] width 50 height 6
type input "main"
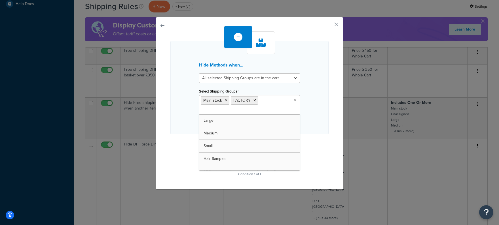
drag, startPoint x: 251, startPoint y: 114, endPoint x: 306, endPoint y: 105, distance: 55.9
click at [319, 103] on div "Hide Methods when... All selected Shipping Groups are in the cart Any selected …" at bounding box center [249, 87] width 158 height 93
click at [263, 102] on ul "Main stock FACTORY" at bounding box center [249, 105] width 101 height 20
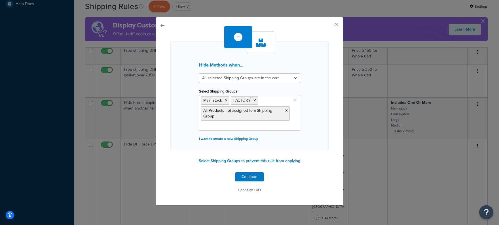
click at [326, 112] on div "Hide Methods when... All selected Shipping Groups are in the cart Any selected …" at bounding box center [249, 95] width 158 height 109
click at [248, 179] on button "Continue" at bounding box center [249, 176] width 28 height 9
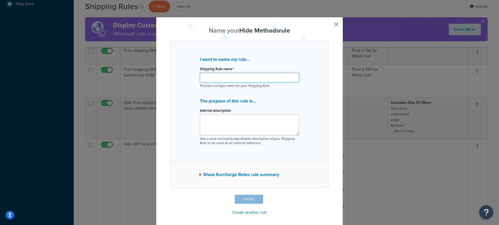
click at [220, 78] on input "Shipping Rule name *" at bounding box center [249, 78] width 99 height 10
type input "Hide tracked 48 and merged - SHQ"
click at [257, 204] on button "Finish" at bounding box center [249, 199] width 28 height 9
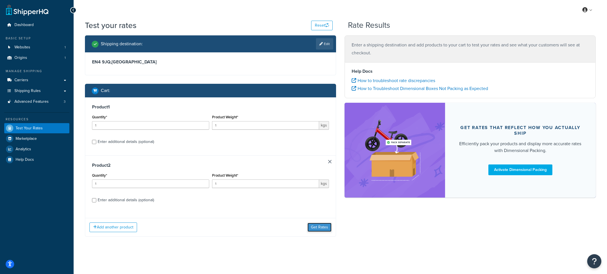
click at [310, 225] on button "Get Rates" at bounding box center [320, 227] width 24 height 9
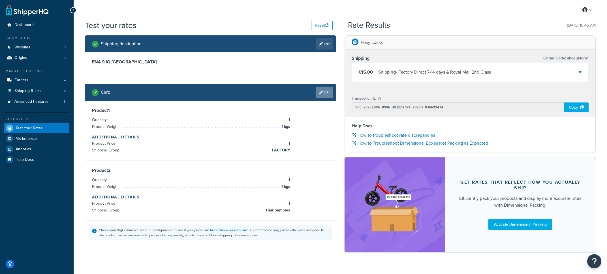
click at [331, 91] on link "Edit" at bounding box center [324, 92] width 17 height 11
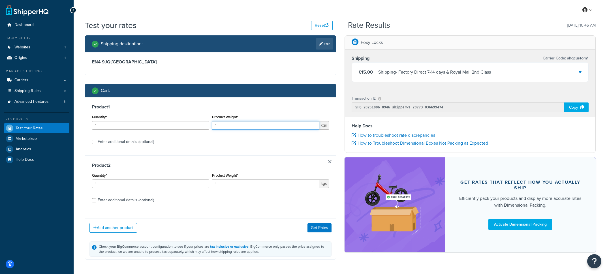
click at [230, 127] on input "1" at bounding box center [265, 125] width 107 height 8
type input "1.6"
click at [314, 227] on button "Get Rates" at bounding box center [320, 227] width 24 height 9
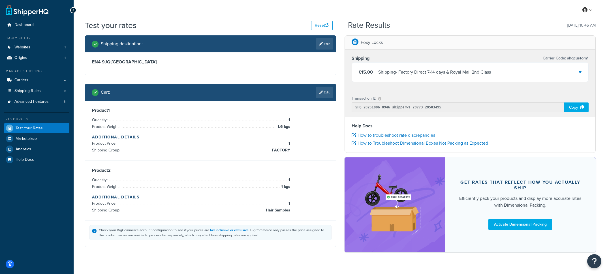
click at [416, 78] on div "£15.00 Shipping - Factory Direct 7-14 days & Royal Mail 2nd Class" at bounding box center [470, 72] width 237 height 19
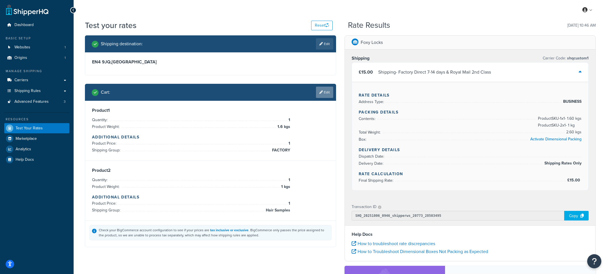
click at [322, 95] on link "Edit" at bounding box center [324, 92] width 17 height 11
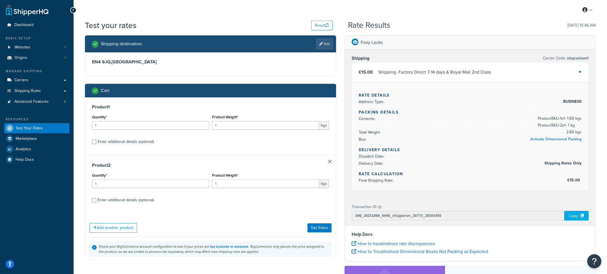
click at [126, 144] on div "Enter additional details (optional)" at bounding box center [126, 142] width 56 height 8
click at [96, 144] on input "Enter additional details (optional)" at bounding box center [94, 142] width 4 height 4
checkbox input "true"
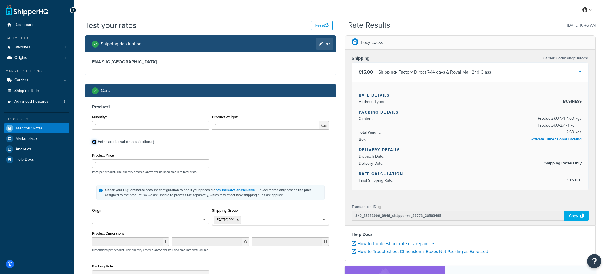
checkbox input "true"
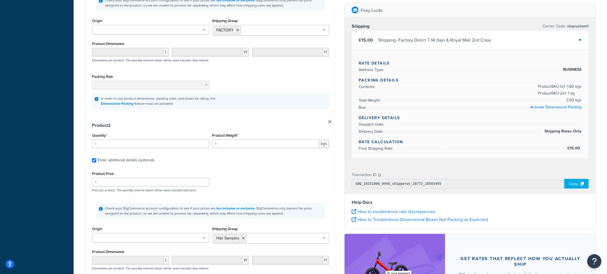
scroll to position [191, 0]
click at [244, 239] on icon at bounding box center [243, 237] width 3 height 3
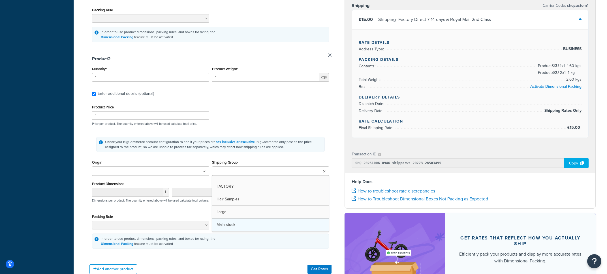
scroll to position [258, 0]
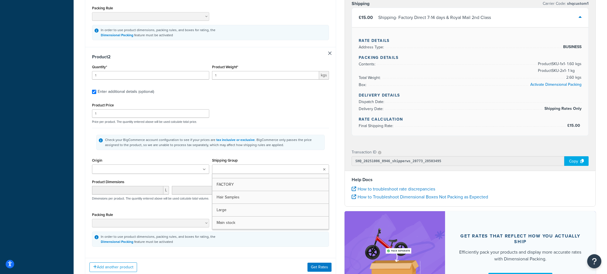
drag, startPoint x: 234, startPoint y: 227, endPoint x: 293, endPoint y: 247, distance: 61.7
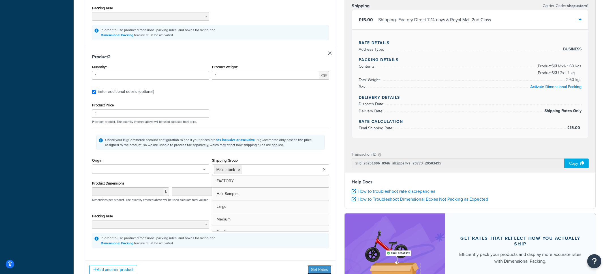
click at [317, 267] on button "Get Rates" at bounding box center [320, 269] width 24 height 9
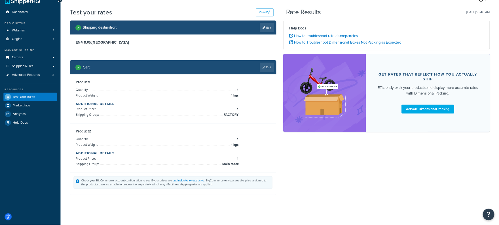
scroll to position [10, 0]
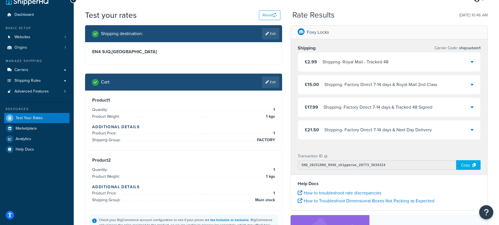
click at [357, 151] on div "Transaction ID SHQ_20251006_0946_shipperws_20773_5634324 Copy" at bounding box center [389, 161] width 196 height 27
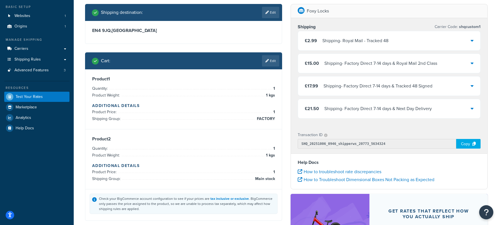
scroll to position [35, 0]
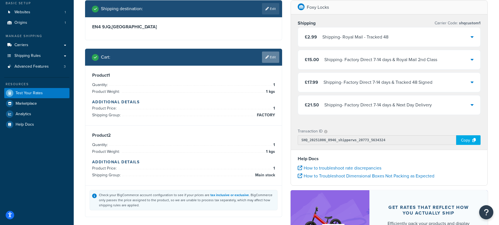
click at [261, 58] on div "Cart : Edit" at bounding box center [185, 57] width 187 height 11
click at [265, 58] on icon at bounding box center [266, 57] width 3 height 3
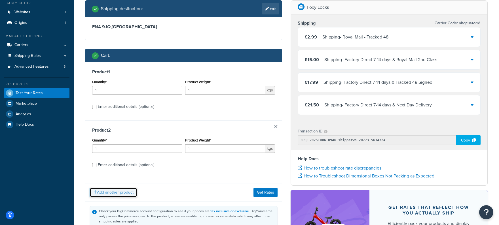
click at [114, 193] on button "Add another product" at bounding box center [114, 193] width 48 height 10
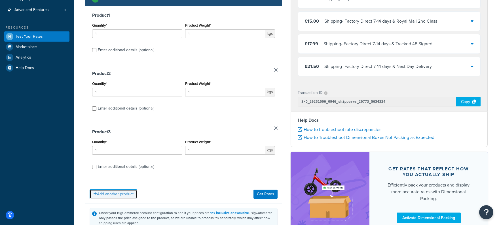
scroll to position [101, 0]
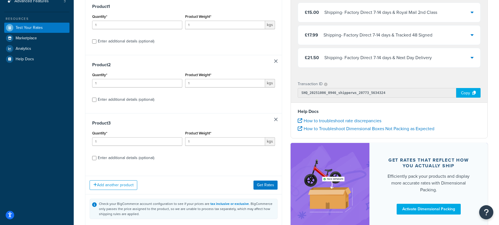
drag, startPoint x: 141, startPoint y: 159, endPoint x: 150, endPoint y: 160, distance: 9.1
click at [141, 159] on div "Enter additional details (optional)" at bounding box center [126, 158] width 56 height 8
click at [96, 159] on input "Enter additional details (optional)" at bounding box center [94, 158] width 4 height 4
checkbox input "true"
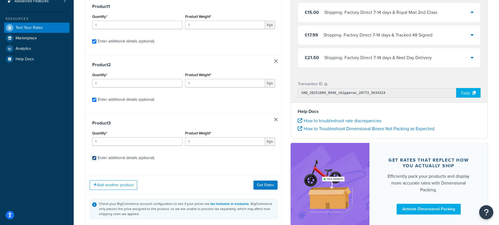
checkbox input "true"
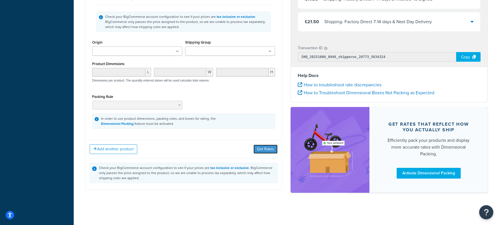
click at [267, 150] on button "Get Rates" at bounding box center [265, 149] width 24 height 9
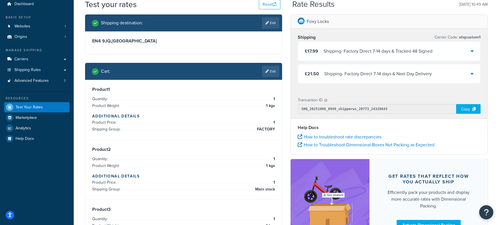
scroll to position [20, 0]
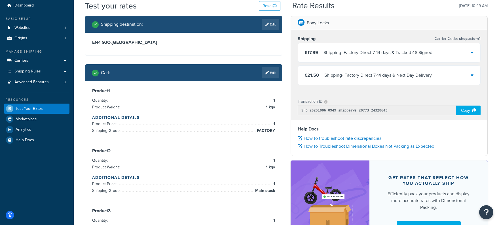
drag, startPoint x: 265, startPoint y: 75, endPoint x: 267, endPoint y: 88, distance: 12.6
click at [265, 75] on link "Edit" at bounding box center [270, 72] width 17 height 11
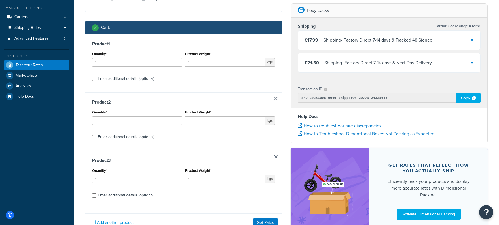
scroll to position [127, 0]
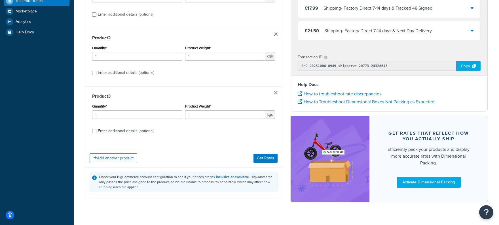
click at [276, 94] on link at bounding box center [275, 92] width 3 height 3
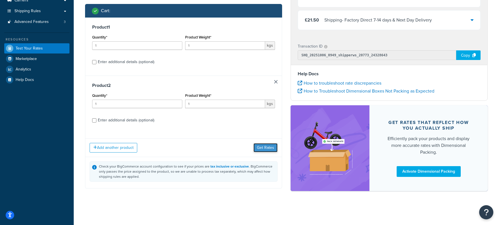
click at [266, 151] on button "Get Rates" at bounding box center [265, 147] width 24 height 9
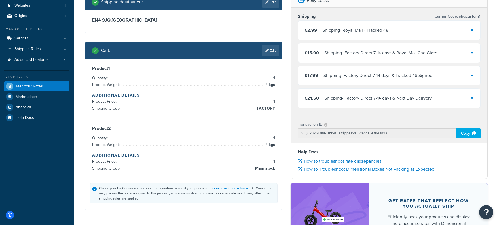
scroll to position [25, 0]
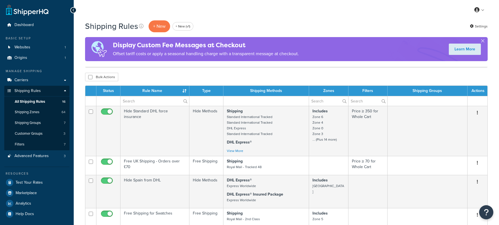
select select "100"
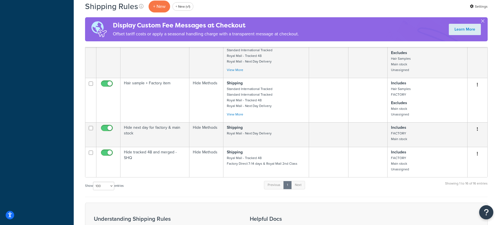
scroll to position [520, 0]
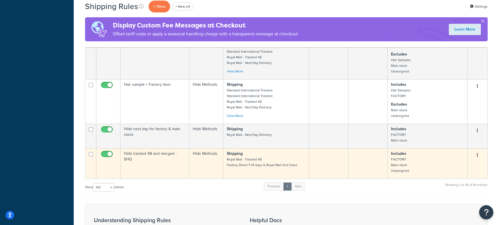
click at [478, 151] on button "button" at bounding box center [477, 155] width 8 height 9
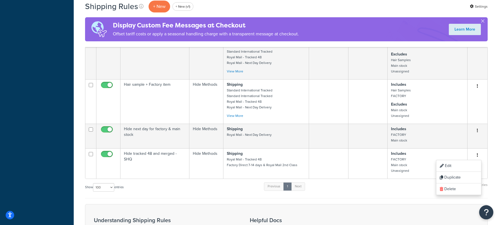
click at [346, 182] on div "Show 10 15 25 50 100 1000 entries Previous 1 Next Showing 1 to 16 of 16 entries" at bounding box center [286, 190] width 402 height 17
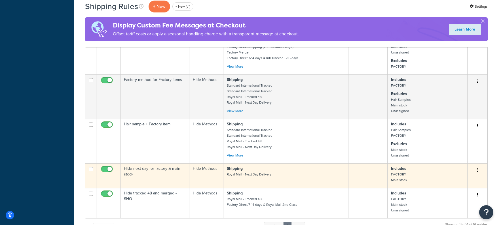
scroll to position [480, 0]
click at [277, 164] on td "Shipping Royal Mail - Next Day Delivery" at bounding box center [266, 176] width 86 height 25
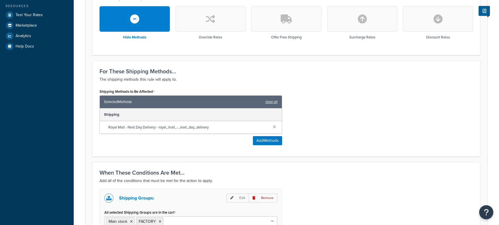
scroll to position [170, 0]
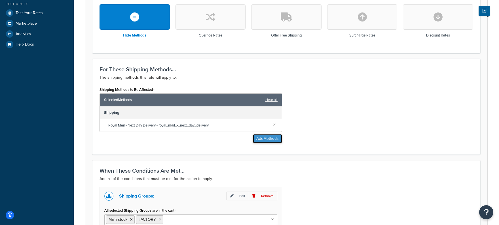
click at [260, 139] on button "Add Methods" at bounding box center [267, 138] width 29 height 9
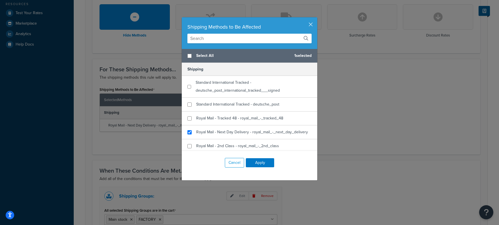
click at [231, 39] on input "text" at bounding box center [249, 39] width 124 height 10
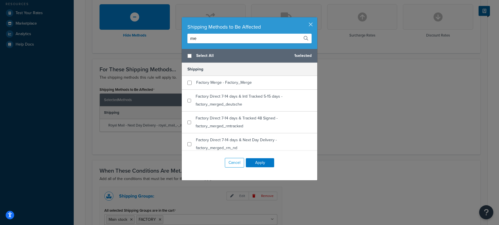
type input "m"
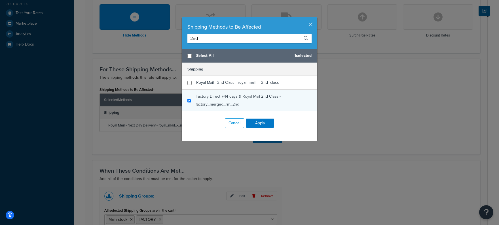
type input "2nd"
checkbox input "true"
click at [231, 103] on span "Factory Direct 7-14 days & Royal Mail 2nd Class - factory_merged_rm_2nd" at bounding box center [237, 100] width 85 height 14
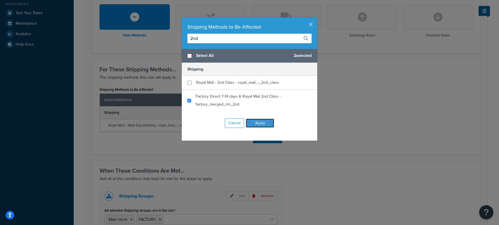
click at [262, 123] on button "Apply" at bounding box center [260, 123] width 28 height 9
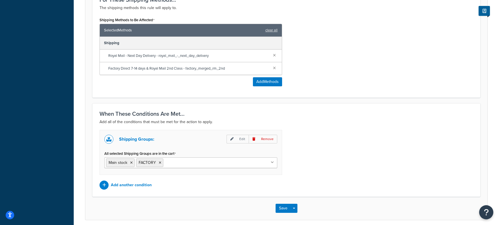
scroll to position [239, 0]
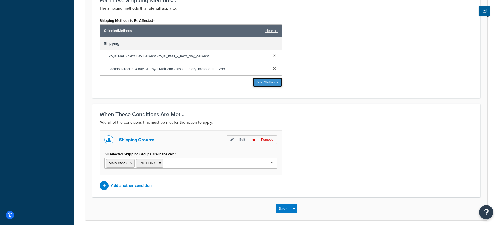
click at [261, 84] on button "Add Methods" at bounding box center [267, 82] width 29 height 9
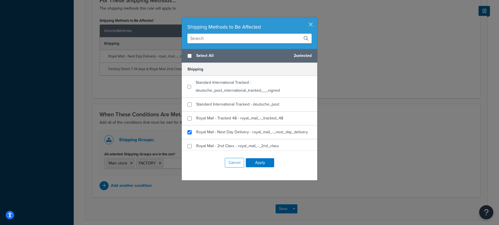
click at [220, 39] on input "text" at bounding box center [249, 39] width 124 height 10
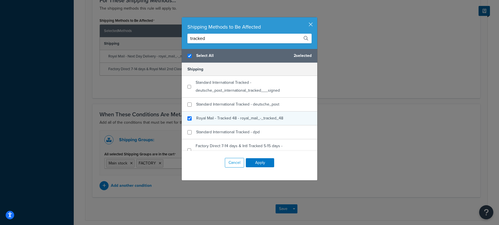
type input "tracked"
checkbox input "true"
click at [238, 119] on span "Royal Mail - Tracked 48 - royal_mail_-_tracked_48" at bounding box center [239, 118] width 87 height 6
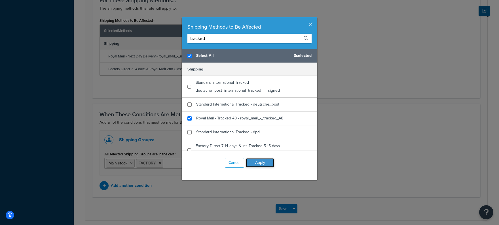
click at [257, 160] on button "Apply" at bounding box center [260, 162] width 28 height 9
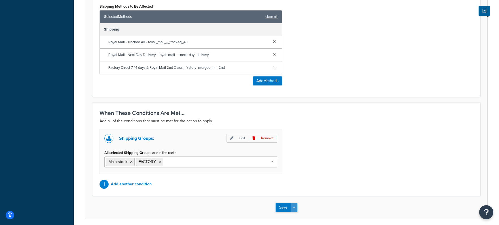
click at [295, 207] on button "Save Dropdown" at bounding box center [293, 207] width 7 height 9
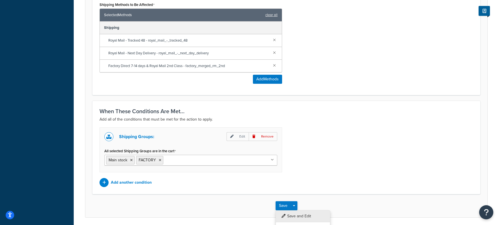
click at [301, 216] on button "Save and Edit" at bounding box center [302, 216] width 55 height 12
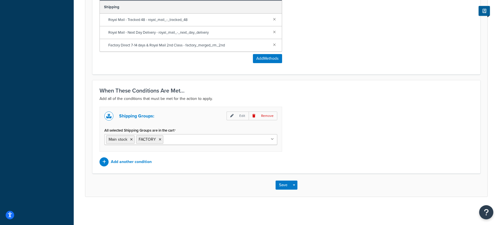
scroll to position [275, 0]
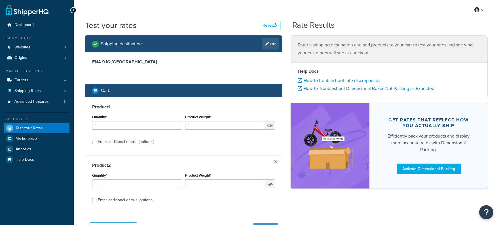
scroll to position [25, 0]
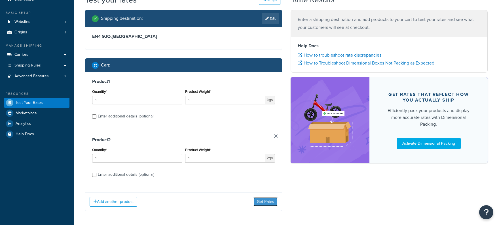
click at [270, 193] on div "Add another product Get Rates" at bounding box center [183, 202] width 196 height 18
click at [267, 199] on button "Get Rates" at bounding box center [265, 201] width 24 height 9
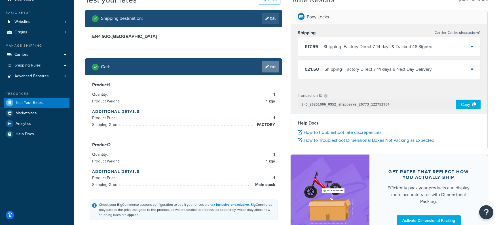
click at [273, 70] on link "Edit" at bounding box center [270, 66] width 17 height 11
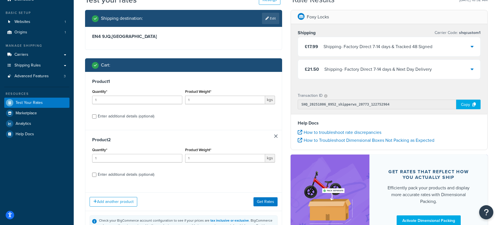
click at [123, 120] on div "Enter additional details (optional)" at bounding box center [126, 116] width 56 height 8
click at [96, 119] on input "Enter additional details (optional)" at bounding box center [94, 116] width 4 height 4
checkbox input "true"
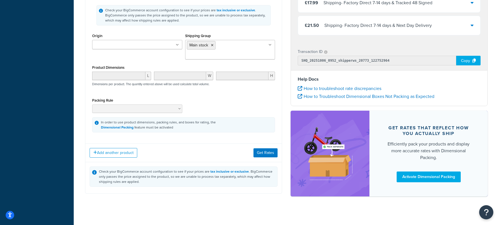
scroll to position [409, 0]
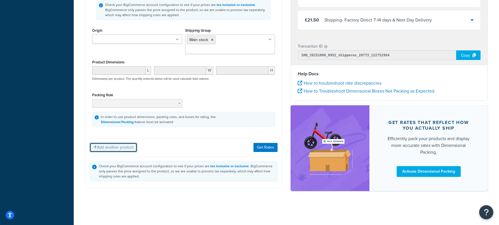
drag, startPoint x: 127, startPoint y: 149, endPoint x: 136, endPoint y: 153, distance: 9.6
click at [127, 149] on button "Add another product" at bounding box center [114, 148] width 48 height 10
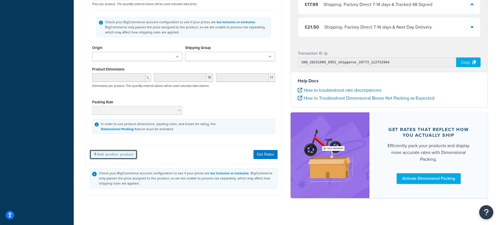
scroll to position [621, 0]
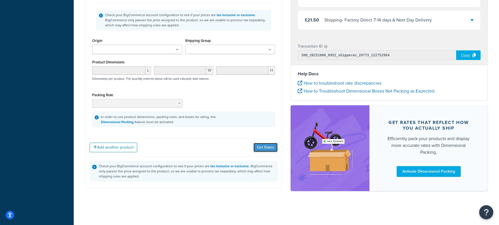
click at [269, 148] on button "Get Rates" at bounding box center [265, 147] width 24 height 9
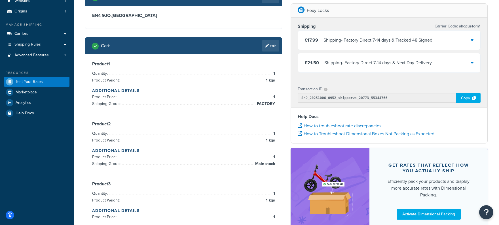
scroll to position [44, 0]
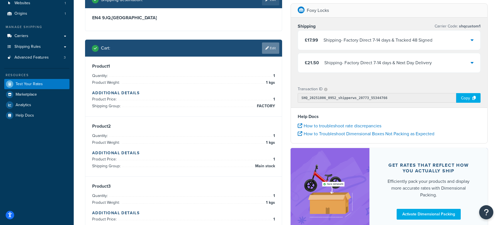
click at [266, 48] on icon at bounding box center [266, 47] width 3 height 3
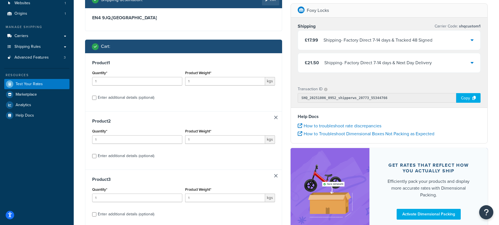
click at [279, 120] on div "Product 2 Quantity* 1 Product Weight* 1 kgs Enter additional details (optional)" at bounding box center [183, 140] width 196 height 58
click at [277, 119] on link at bounding box center [275, 117] width 3 height 3
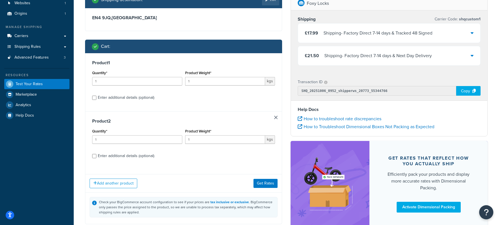
click at [276, 119] on link at bounding box center [275, 117] width 3 height 3
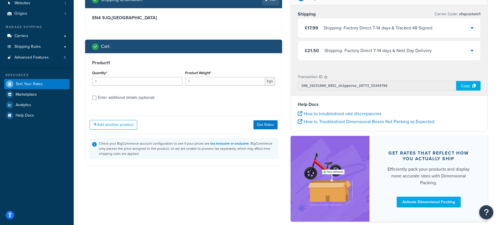
click at [104, 100] on div "Enter additional details (optional)" at bounding box center [126, 98] width 56 height 8
click at [96, 100] on input "Enter additional details (optional)" at bounding box center [94, 98] width 4 height 4
checkbox input "true"
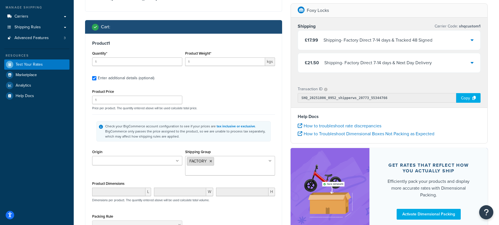
click at [210, 163] on icon at bounding box center [210, 161] width 3 height 3
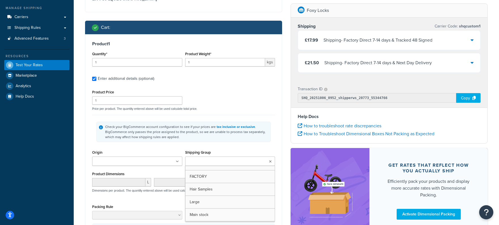
click at [207, 161] on input "Shipping Group" at bounding box center [212, 162] width 50 height 6
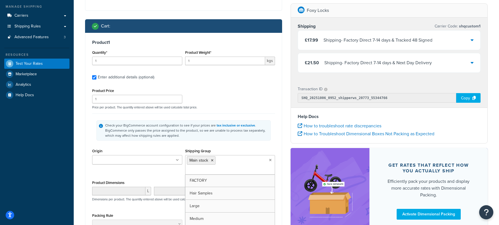
click at [219, 130] on div "Check your BigCommerce account configuration to see if your prices are tax incl…" at bounding box center [186, 130] width 163 height 15
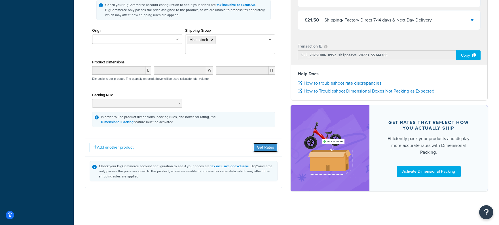
click at [262, 148] on button "Get Rates" at bounding box center [265, 147] width 24 height 9
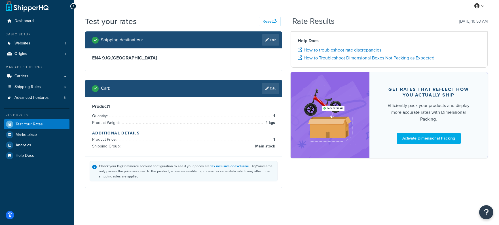
scroll to position [4, 0]
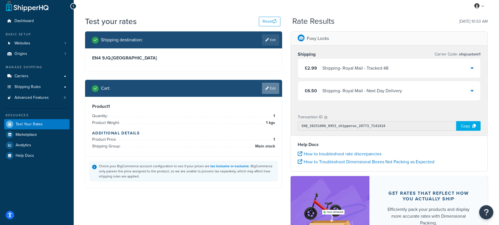
click at [267, 90] on icon at bounding box center [266, 88] width 3 height 3
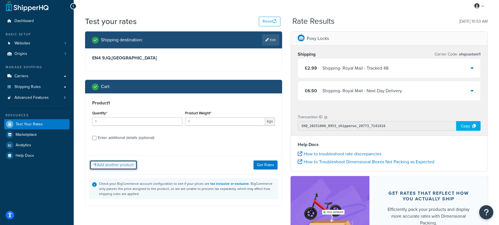
click at [125, 163] on button "Add another product" at bounding box center [114, 165] width 48 height 10
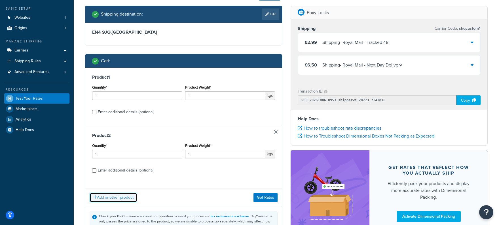
scroll to position [32, 0]
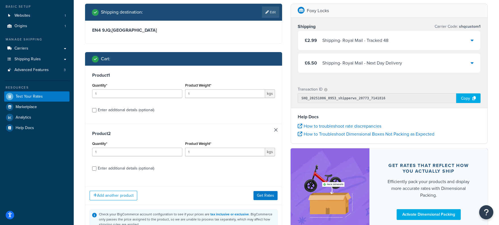
click at [139, 169] on div "Enter additional details (optional)" at bounding box center [126, 169] width 56 height 8
click at [96, 169] on input "Enter additional details (optional)" at bounding box center [94, 169] width 4 height 4
checkbox input "true"
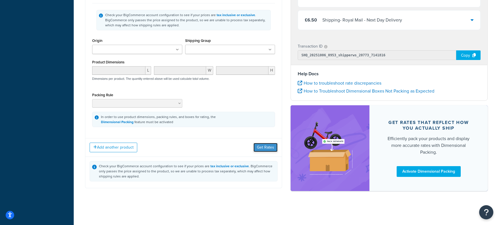
click at [263, 147] on button "Get Rates" at bounding box center [265, 147] width 24 height 9
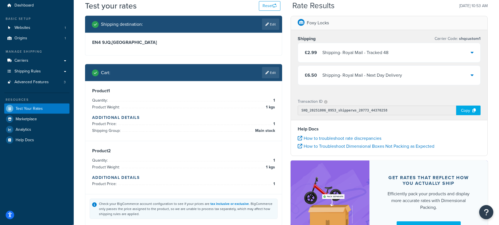
scroll to position [17, 0]
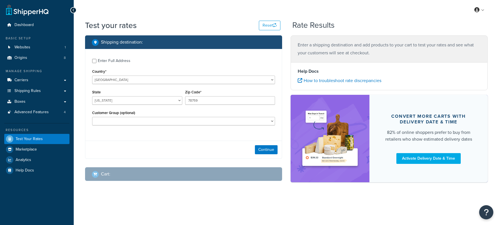
select select "[GEOGRAPHIC_DATA]"
click at [50, 83] on link "Carriers" at bounding box center [36, 80] width 65 height 10
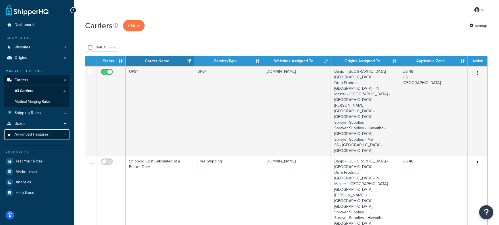
click at [67, 132] on link "Advanced Features 4" at bounding box center [36, 134] width 65 height 10
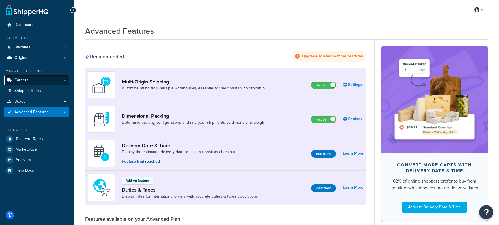
click at [57, 83] on link "Carriers" at bounding box center [36, 80] width 65 height 10
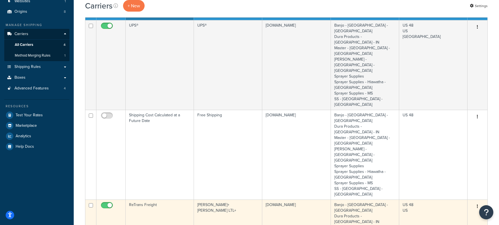
scroll to position [47, 0]
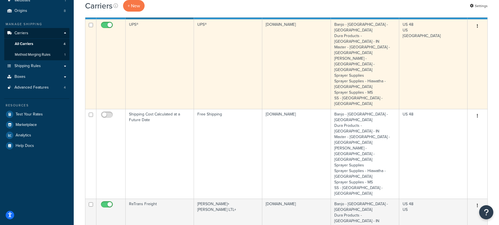
click at [199, 50] on td "UPS®" at bounding box center [228, 64] width 68 height 90
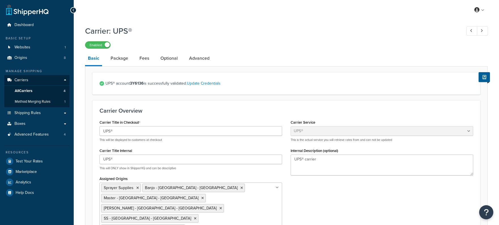
select select "ups"
click at [60, 88] on link "All Carriers 4" at bounding box center [36, 91] width 65 height 10
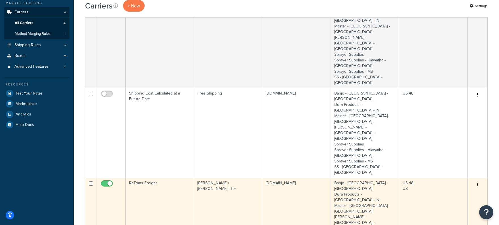
scroll to position [56, 0]
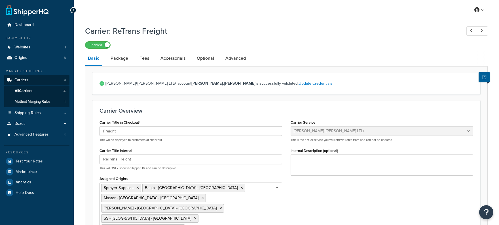
select select "reTransFreight"
click at [166, 61] on link "Accessorials" at bounding box center [172, 59] width 31 height 14
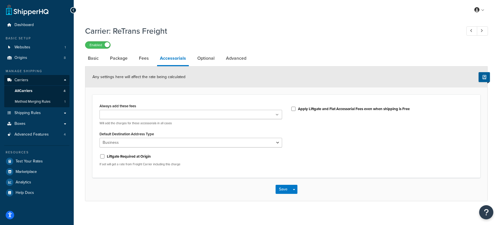
click at [193, 114] on ul at bounding box center [190, 114] width 182 height 9
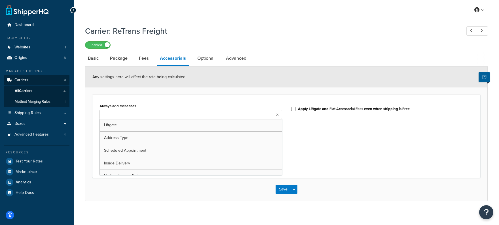
click at [193, 101] on div "Always add these fees Liftgate Address Type Scheduled Appointment Inside Delive…" at bounding box center [285, 136] width 387 height 83
